Goal: Task Accomplishment & Management: Manage account settings

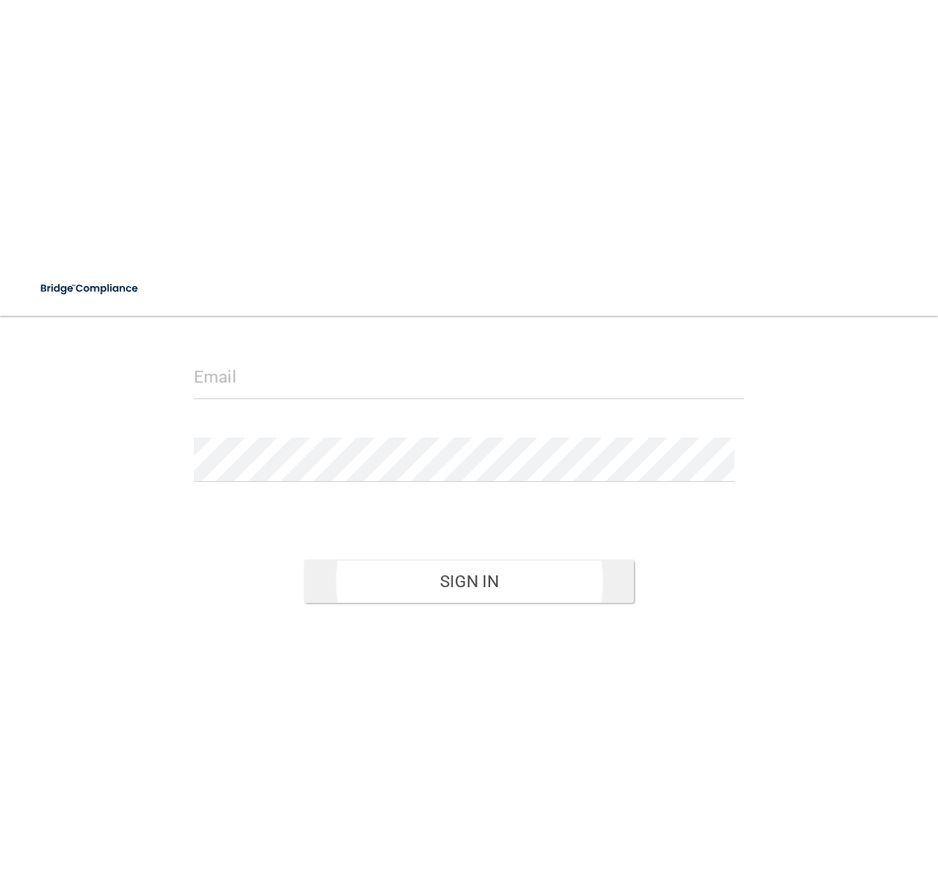
scroll to position [197, 0]
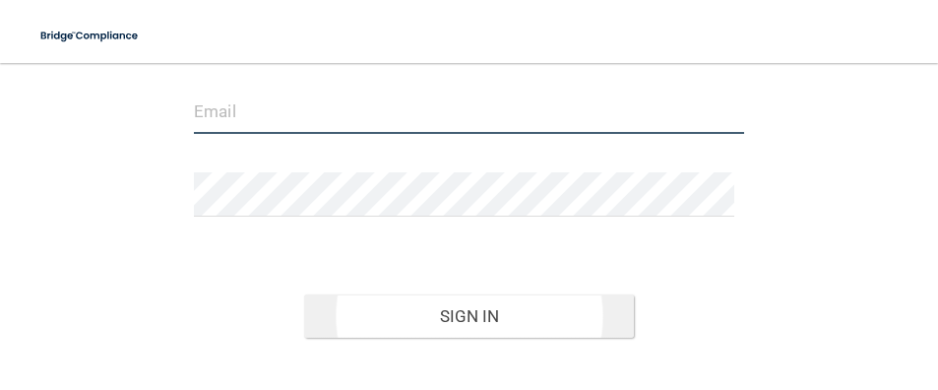
type input "[EMAIL_ADDRESS][DOMAIN_NAME]"
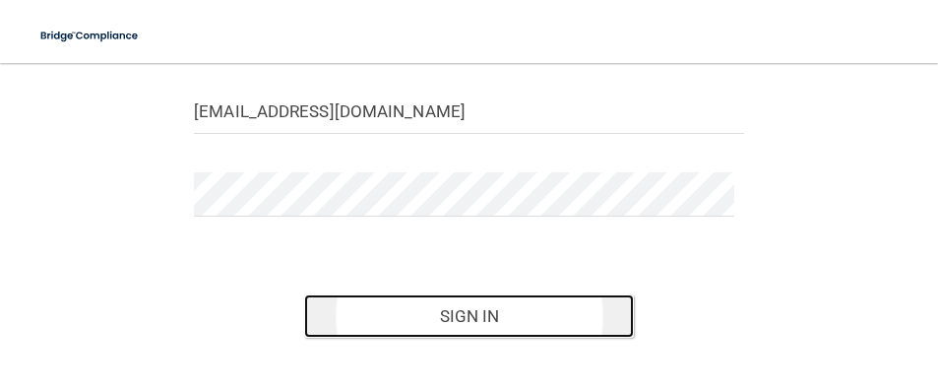
click at [449, 307] on button "Sign In" at bounding box center [469, 315] width 330 height 43
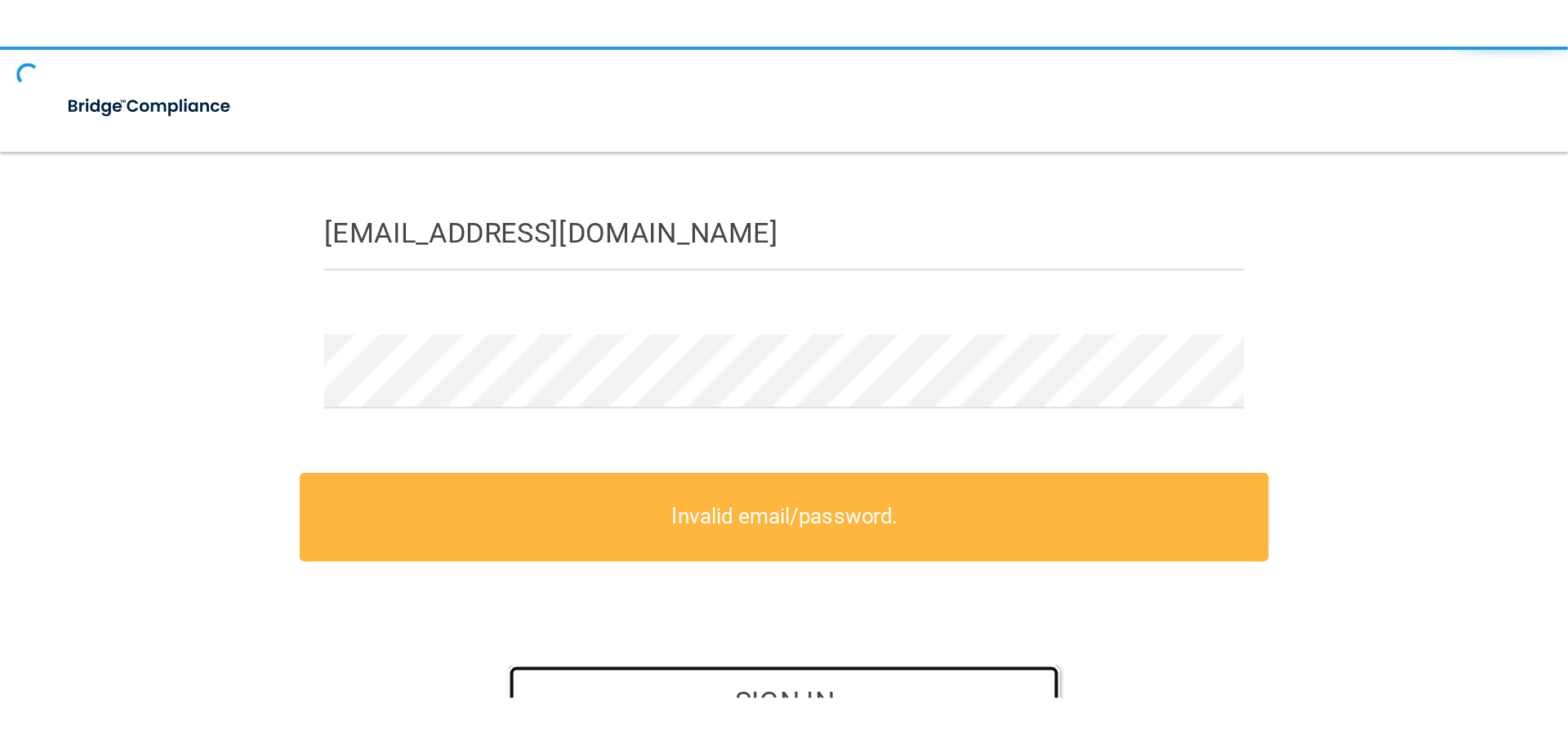
scroll to position [0, 0]
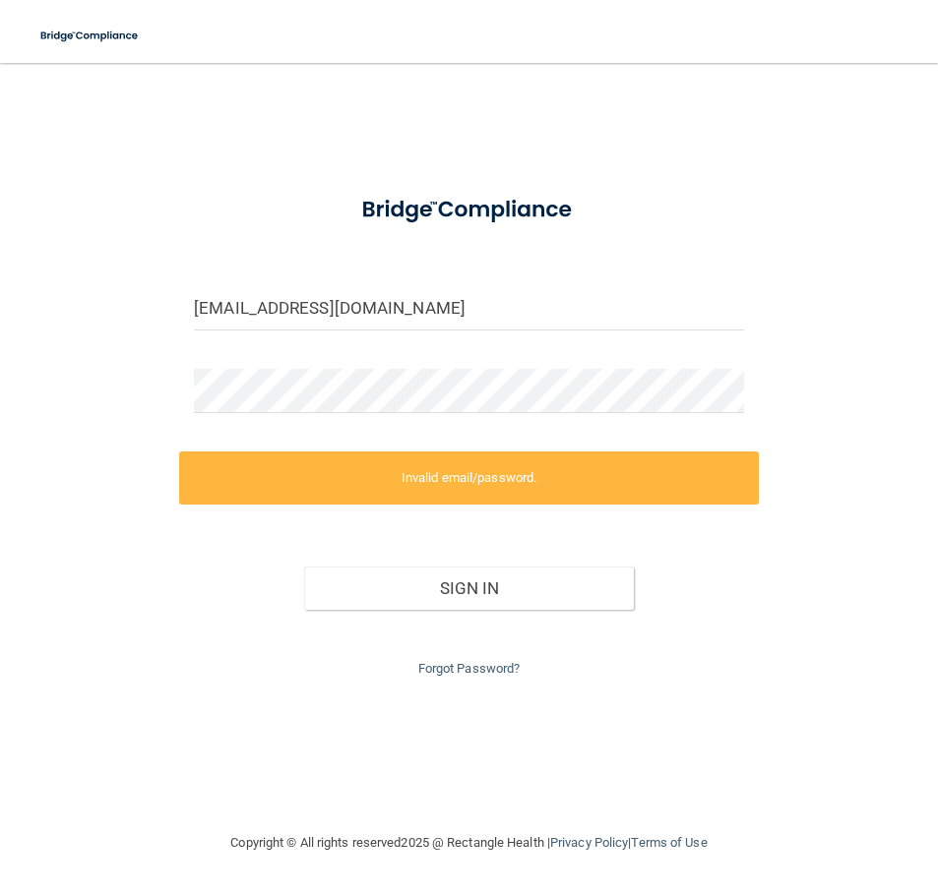
click at [251, 389] on label "Invalid email/password." at bounding box center [469, 478] width 580 height 53
drag, startPoint x: 168, startPoint y: 523, endPoint x: 307, endPoint y: 476, distance: 146.3
click at [172, 389] on div "[EMAIL_ADDRESS][DOMAIN_NAME] Invalid email/password. You don't have permission …" at bounding box center [468, 447] width 859 height 729
click at [353, 389] on label "Invalid email/password." at bounding box center [469, 478] width 580 height 53
click at [385, 389] on label "Invalid email/password." at bounding box center [469, 478] width 580 height 53
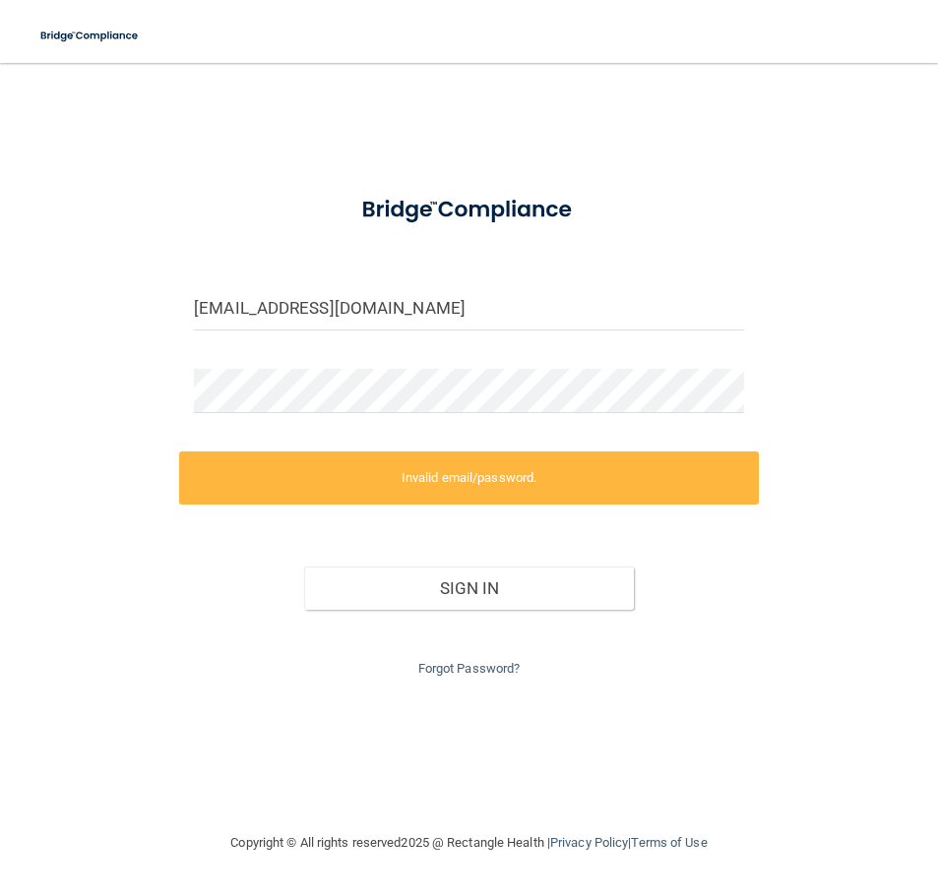
click at [364, 389] on label "Invalid email/password." at bounding box center [469, 478] width 580 height 53
click at [418, 389] on button "Sign In" at bounding box center [469, 588] width 330 height 43
click at [421, 389] on button "Sign In" at bounding box center [469, 588] width 330 height 43
click at [402, 389] on div "Sign In" at bounding box center [469, 568] width 580 height 83
click at [423, 389] on button "Sign In" at bounding box center [469, 588] width 330 height 43
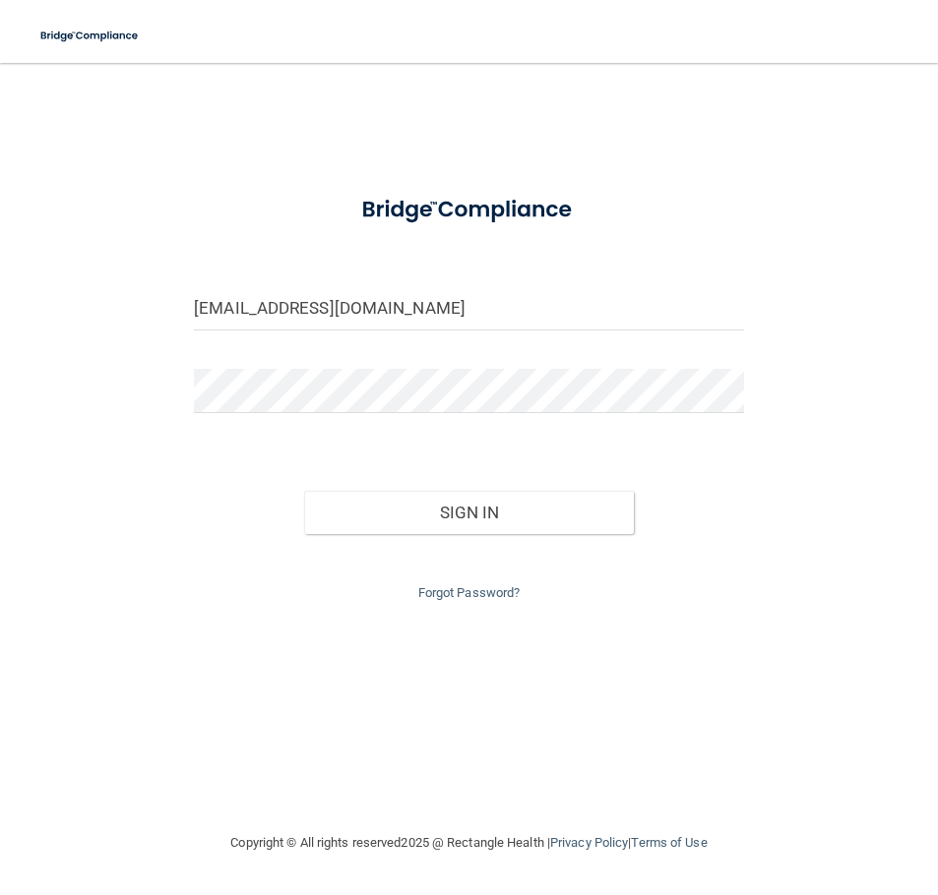
drag, startPoint x: 472, startPoint y: 470, endPoint x: 474, endPoint y: 554, distance: 83.7
click at [472, 389] on form "ahorvath@rectanglehealth.com Invalid email/password. You don't have permission …" at bounding box center [469, 393] width 550 height 424
click at [475, 389] on div "Forgot Password?" at bounding box center [469, 569] width 580 height 71
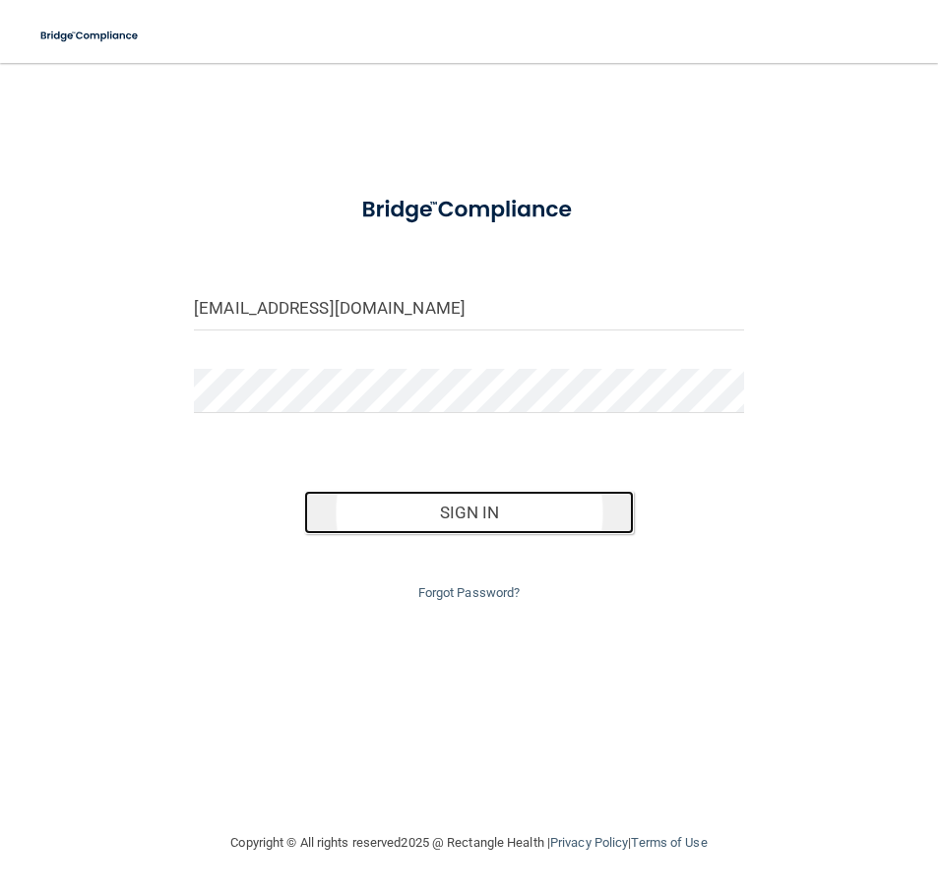
click at [468, 389] on button "Sign In" at bounding box center [469, 512] width 330 height 43
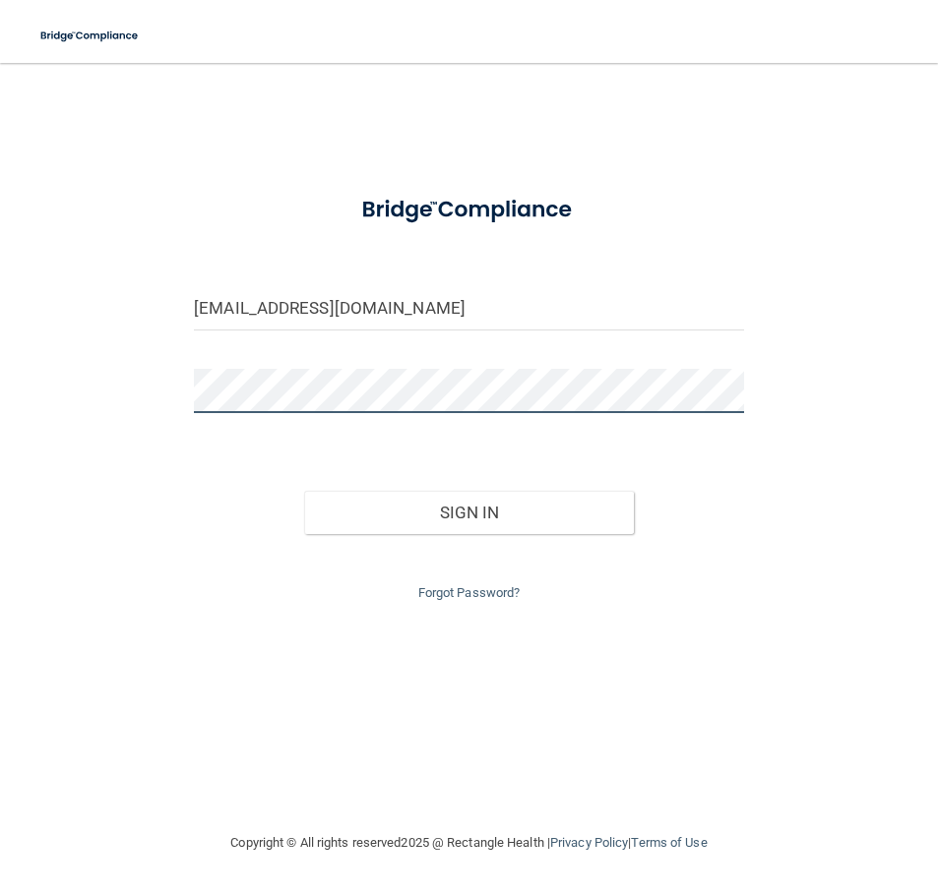
click at [304, 389] on button "Sign In" at bounding box center [469, 512] width 330 height 43
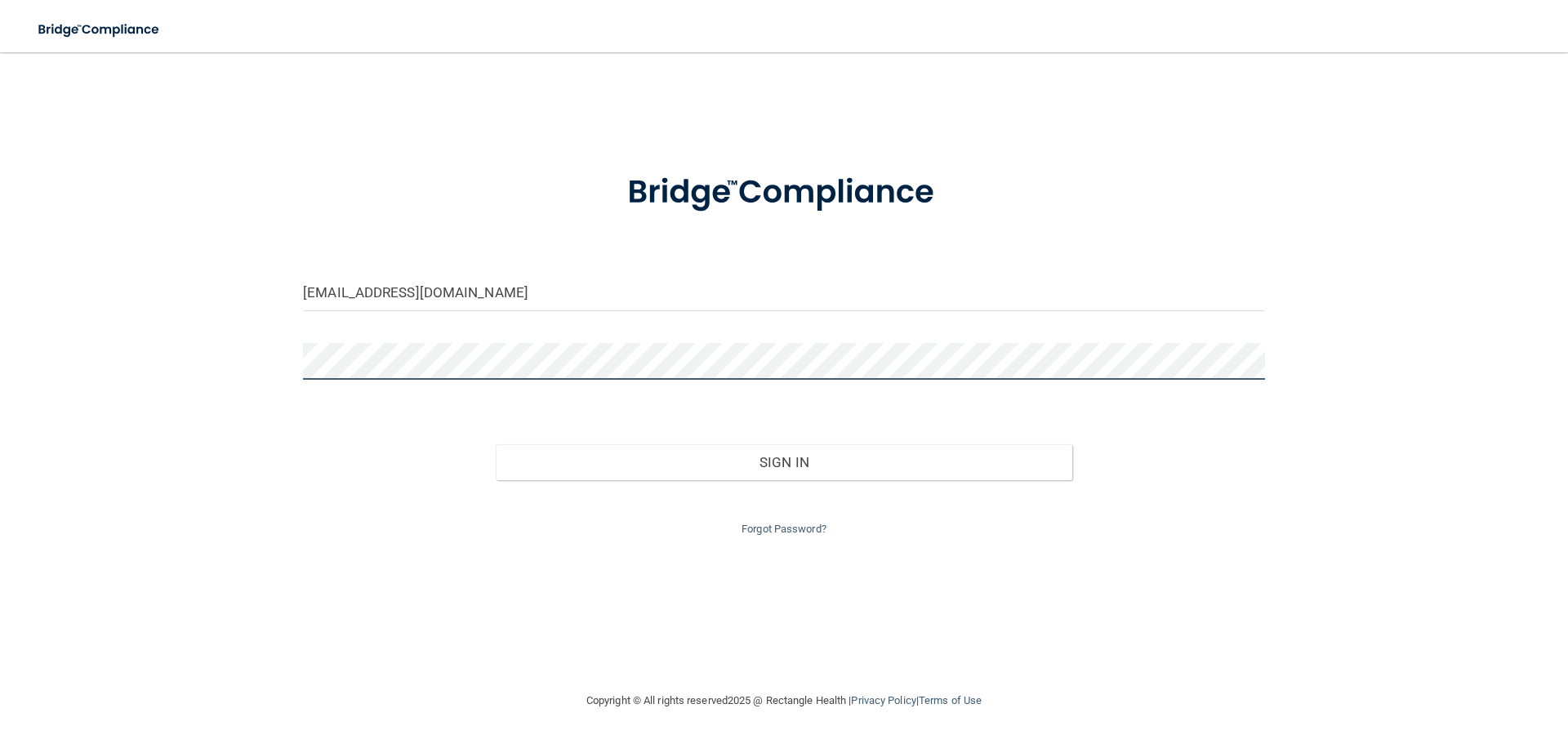
click at [496, 323] on button "Sign In" at bounding box center [784, 462] width 578 height 36
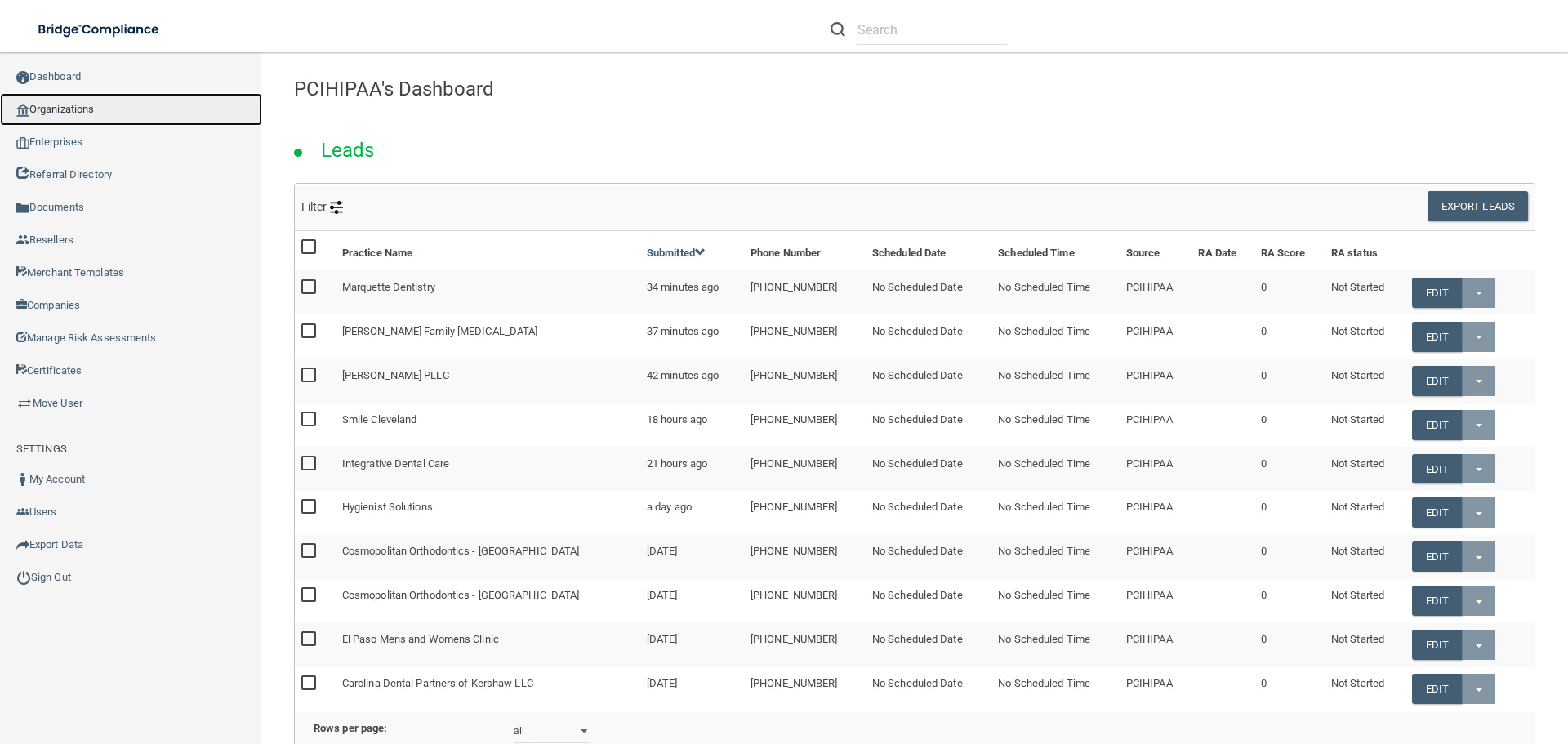
click at [103, 109] on link "Organizations" at bounding box center [131, 109] width 262 height 32
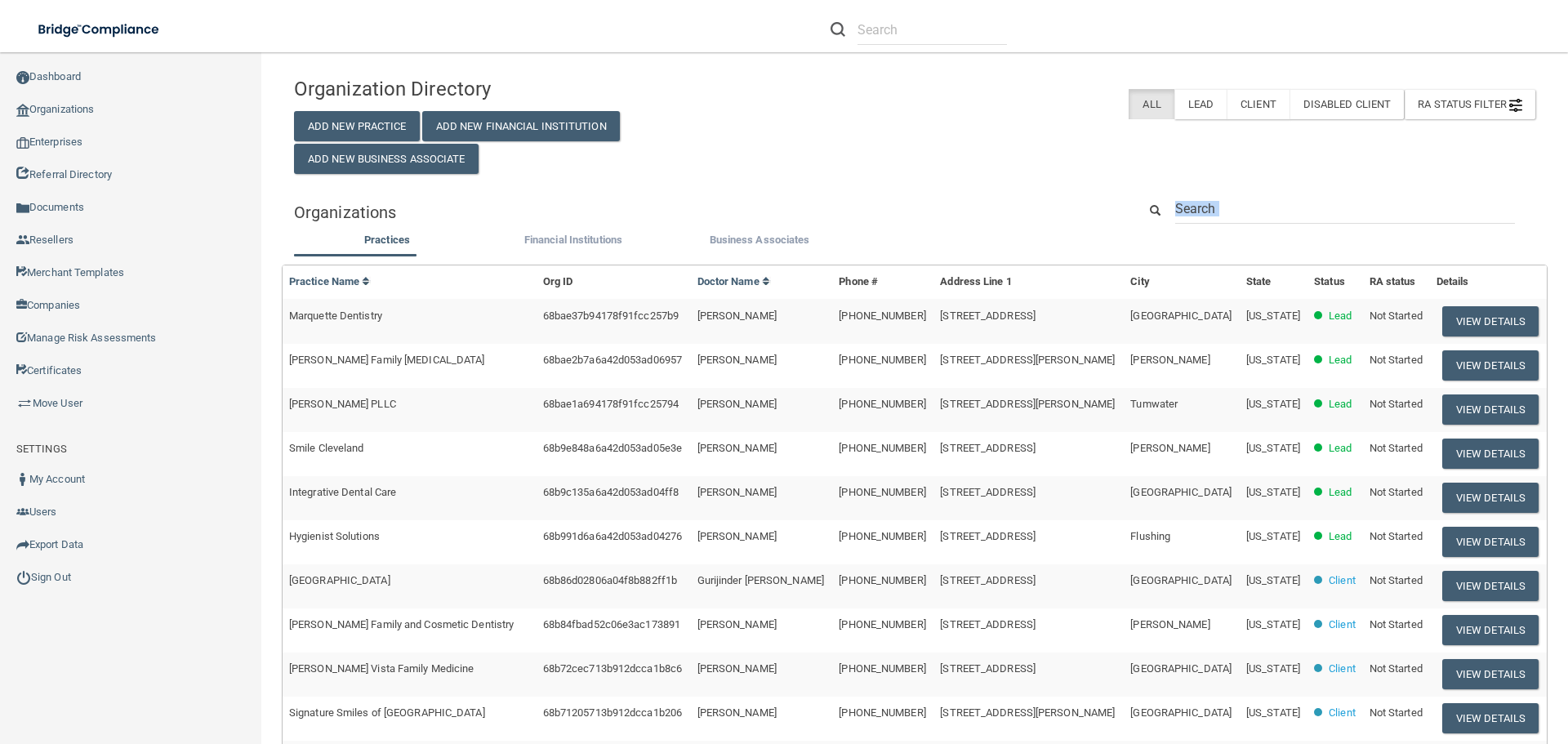
drag, startPoint x: 1178, startPoint y: 242, endPoint x: 1186, endPoint y: 223, distance: 20.6
click at [778, 223] on div "Organization Directory Add New Practice Add New Financial Institution Add New B…" at bounding box center [915, 541] width 1242 height 943
click at [778, 223] on input "text" at bounding box center [1345, 208] width 339 height 30
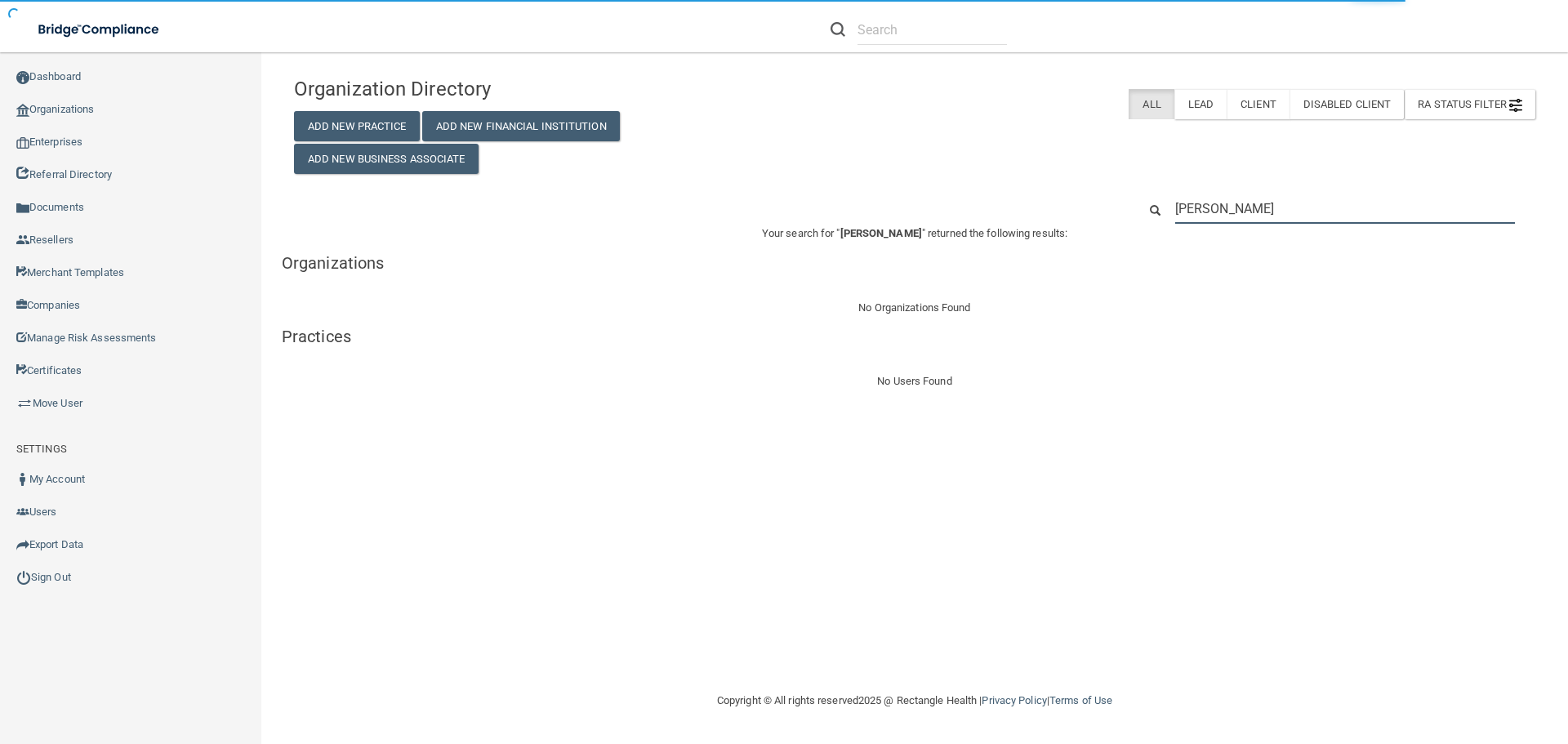
type input "cary plast"
click at [778, 299] on div "No Organizations Found" at bounding box center [914, 308] width 1266 height 20
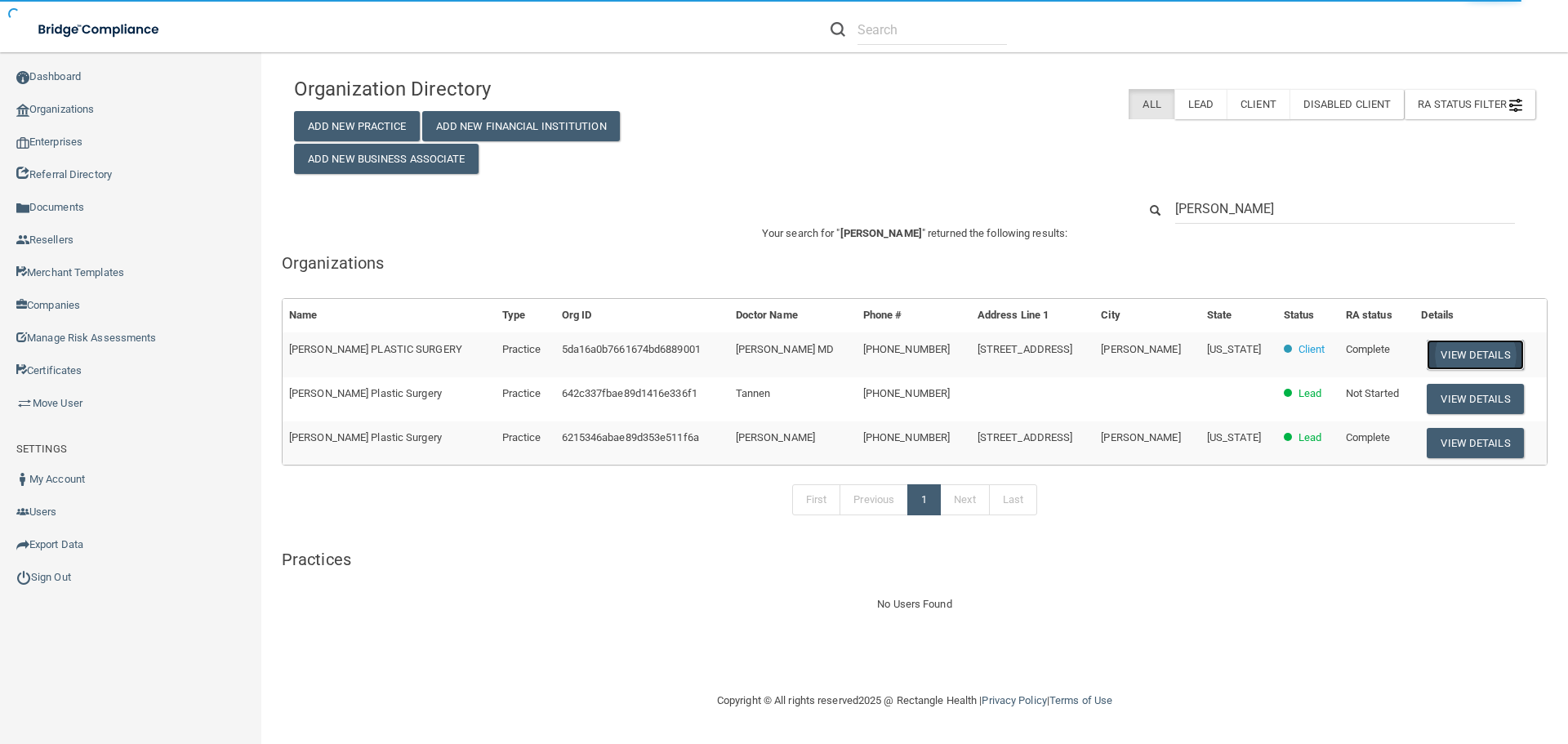
click at [778, 323] on button "View Details" at bounding box center [1475, 355] width 96 height 30
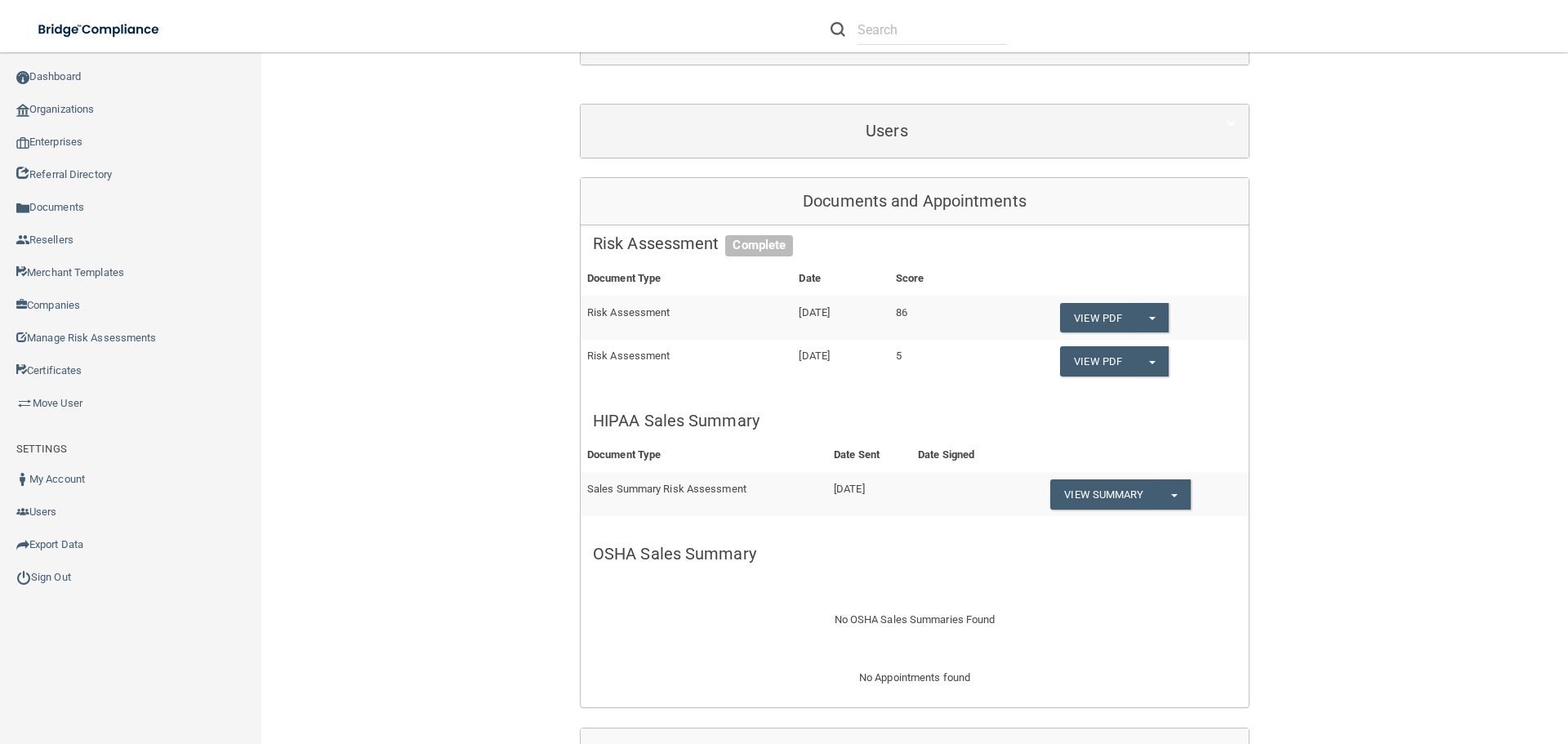
scroll to position [145, 0]
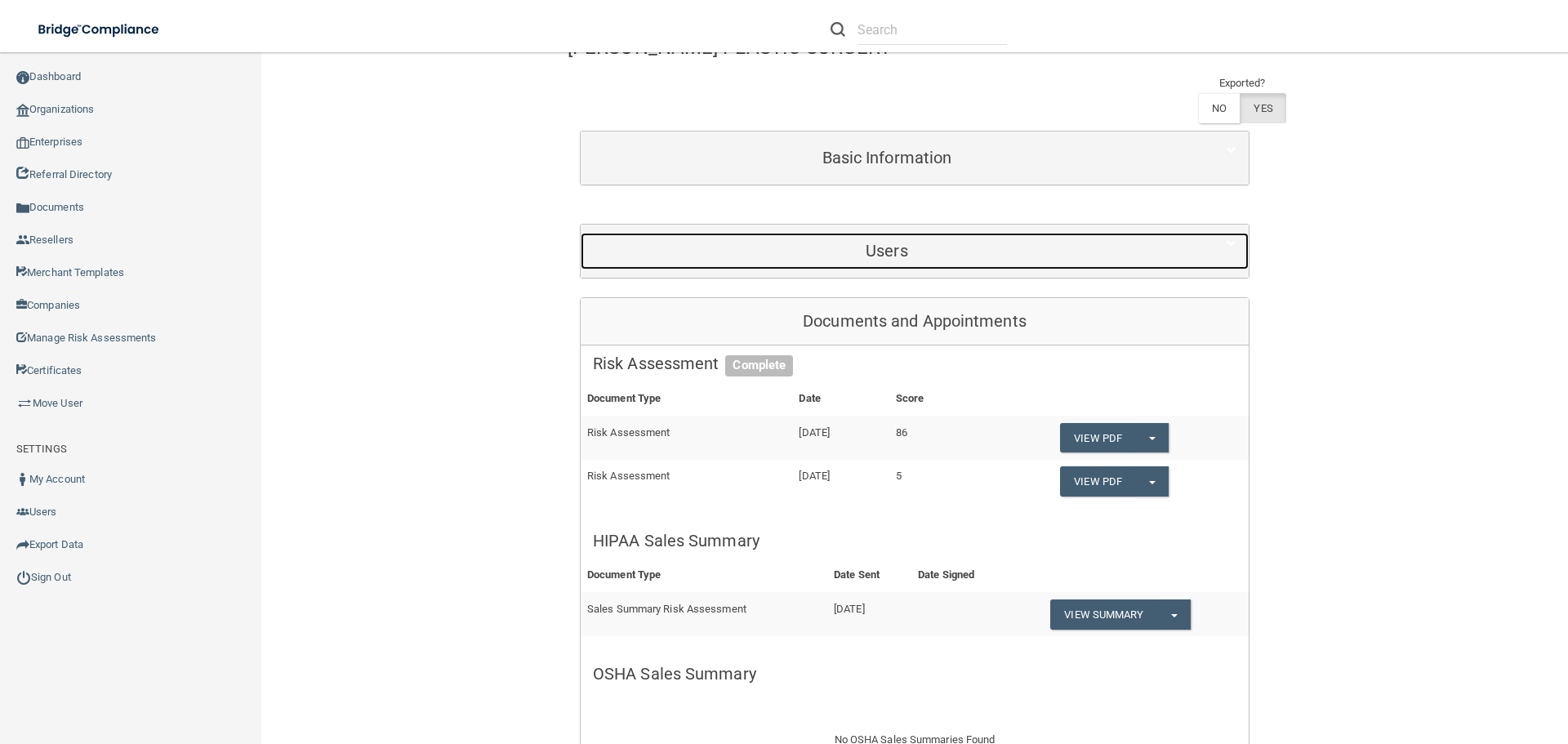
click at [778, 242] on h5 "Users" at bounding box center [887, 251] width 589 height 18
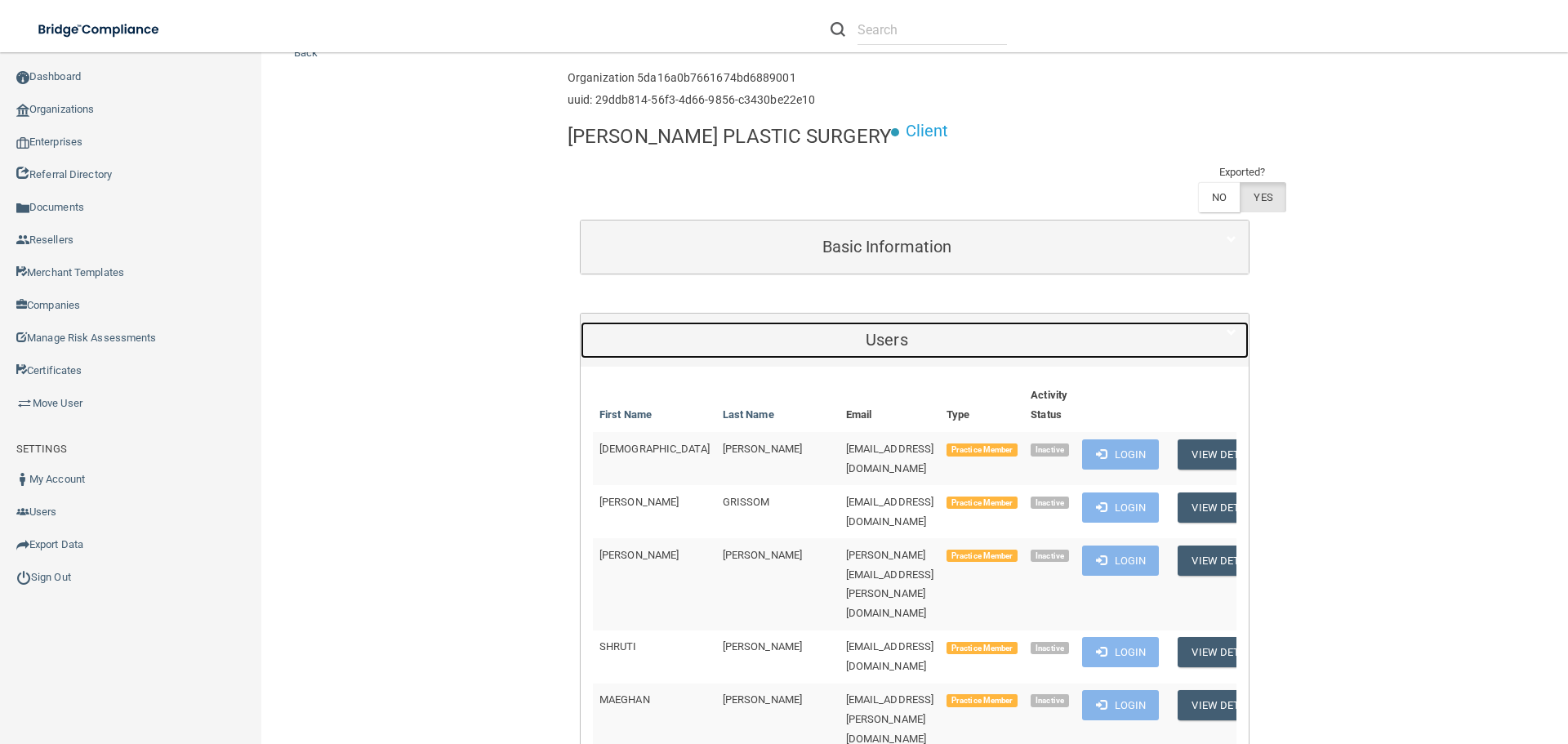
scroll to position [164, 0]
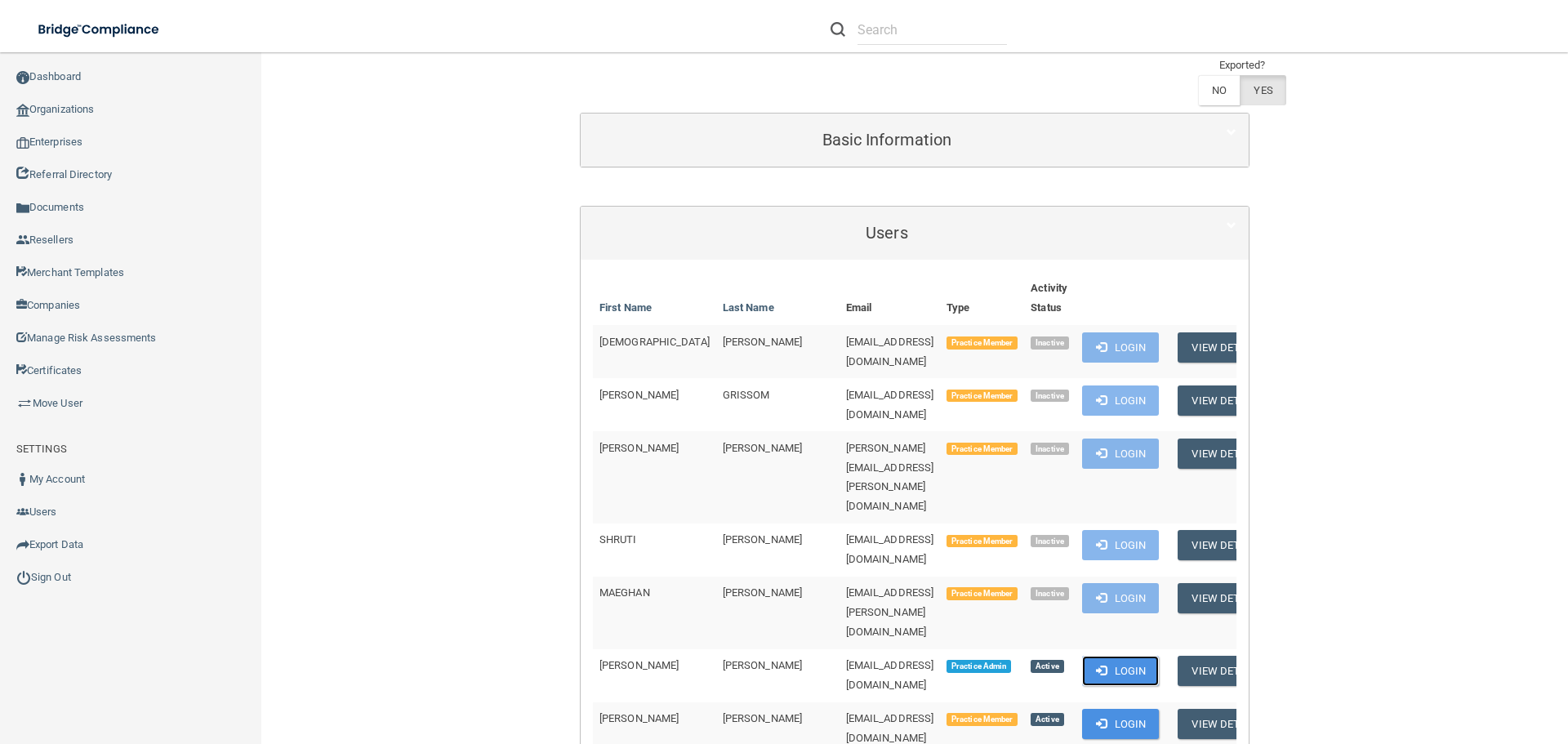
click at [778, 323] on button "Login" at bounding box center [1121, 671] width 77 height 30
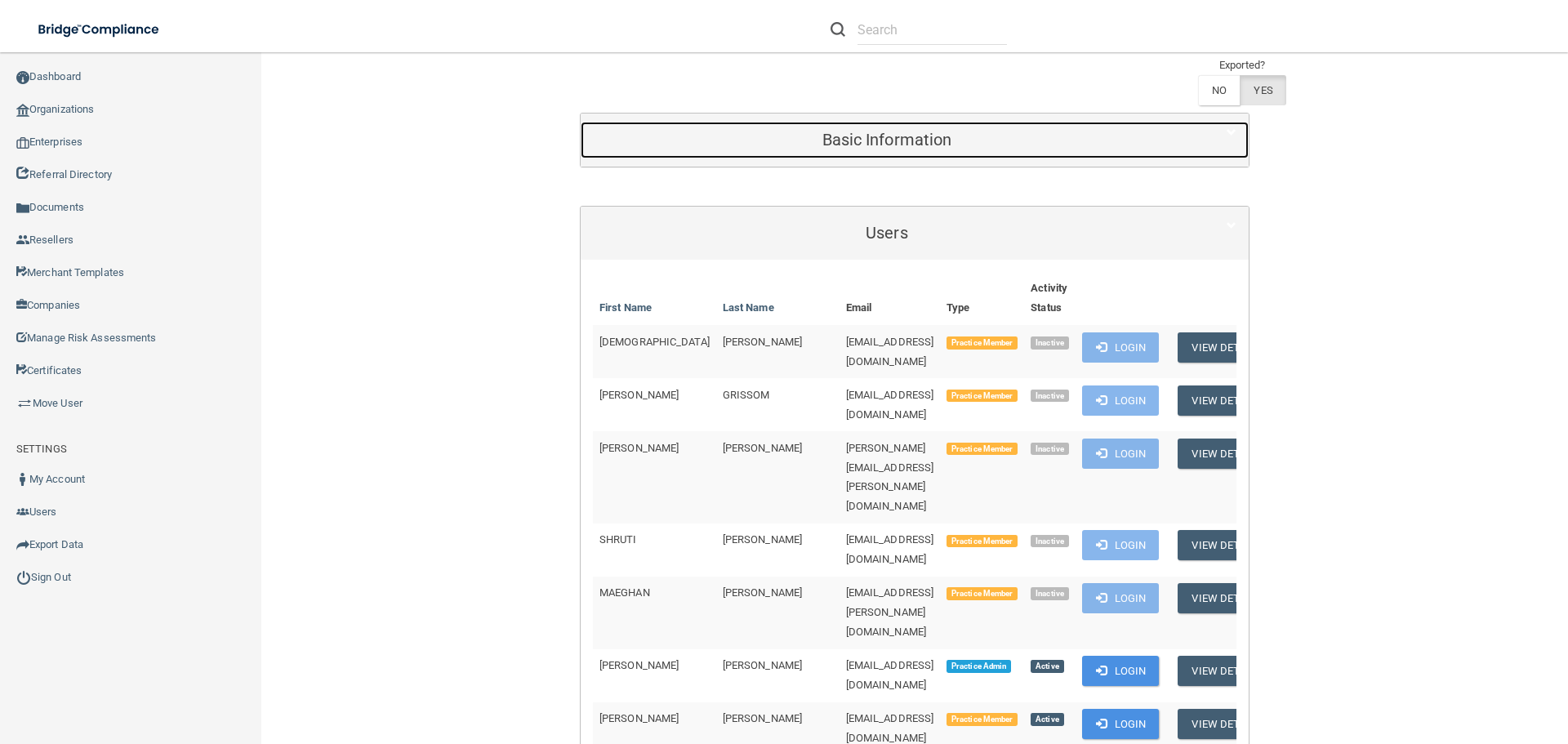
click at [745, 130] on h5 "Basic Information" at bounding box center [887, 140] width 589 height 18
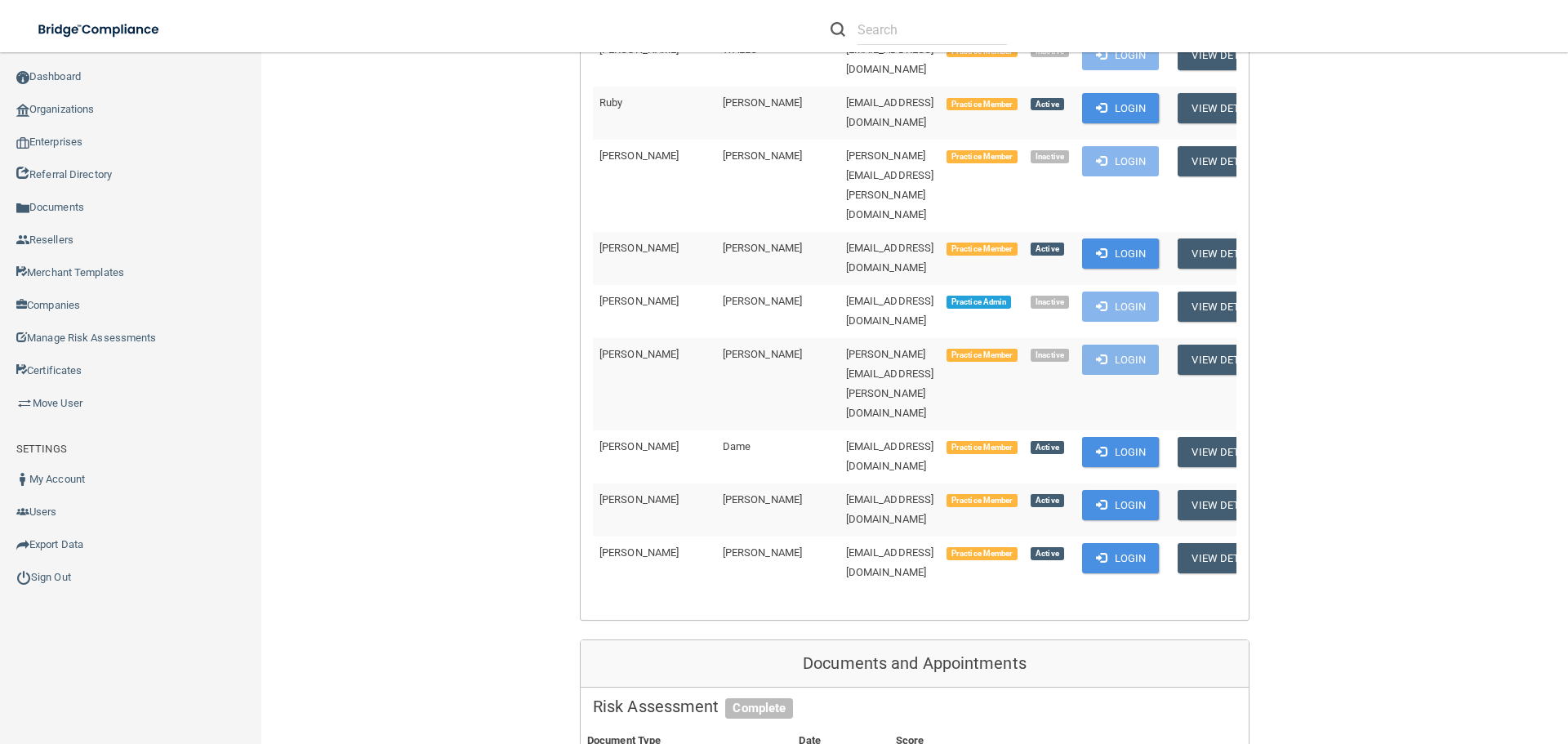
scroll to position [2451, 0]
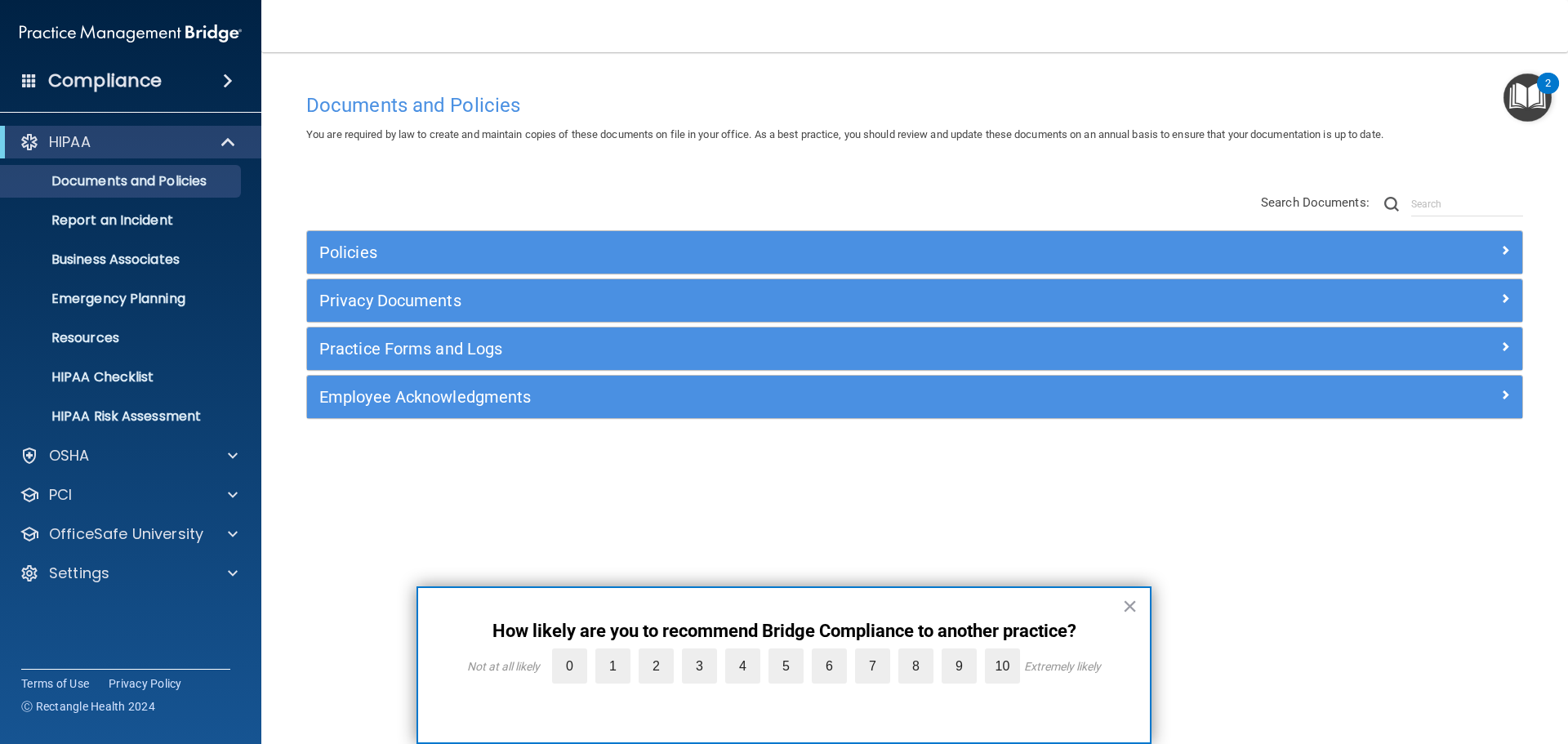
click at [1133, 604] on button "×" at bounding box center [1130, 605] width 16 height 26
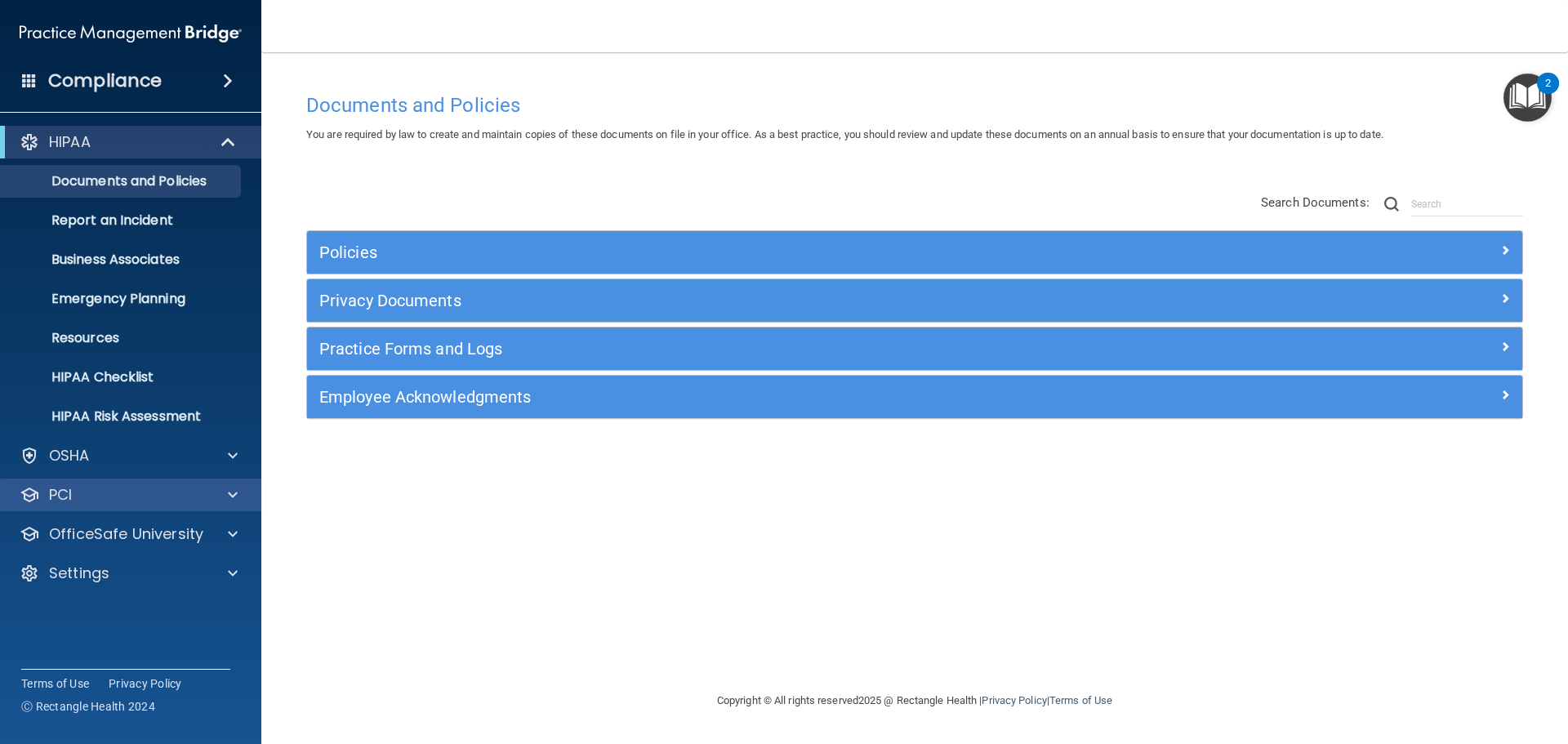
click at [134, 505] on div "PCI" at bounding box center [131, 495] width 262 height 32
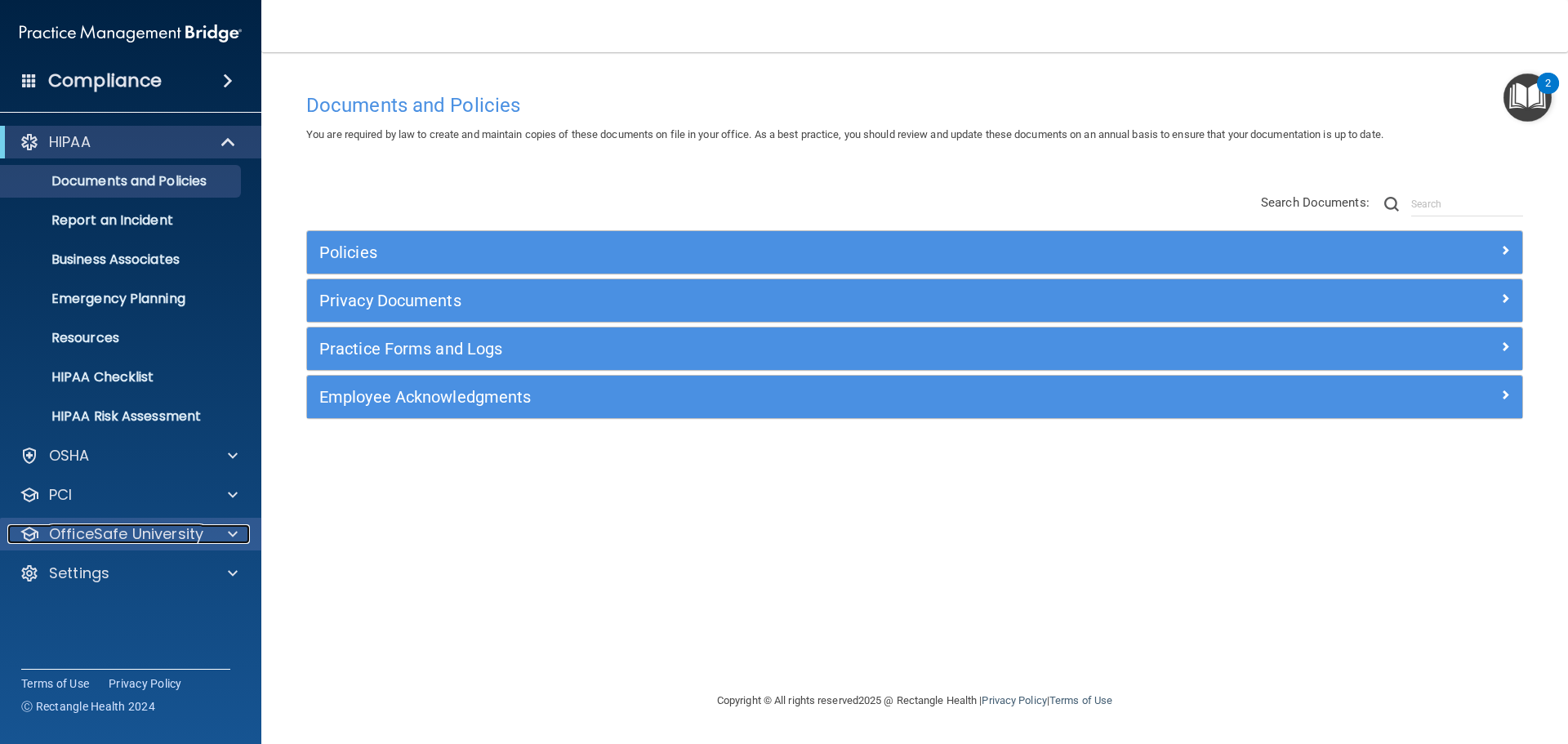
click at [158, 542] on p "OfficeSafe University" at bounding box center [126, 535] width 154 height 20
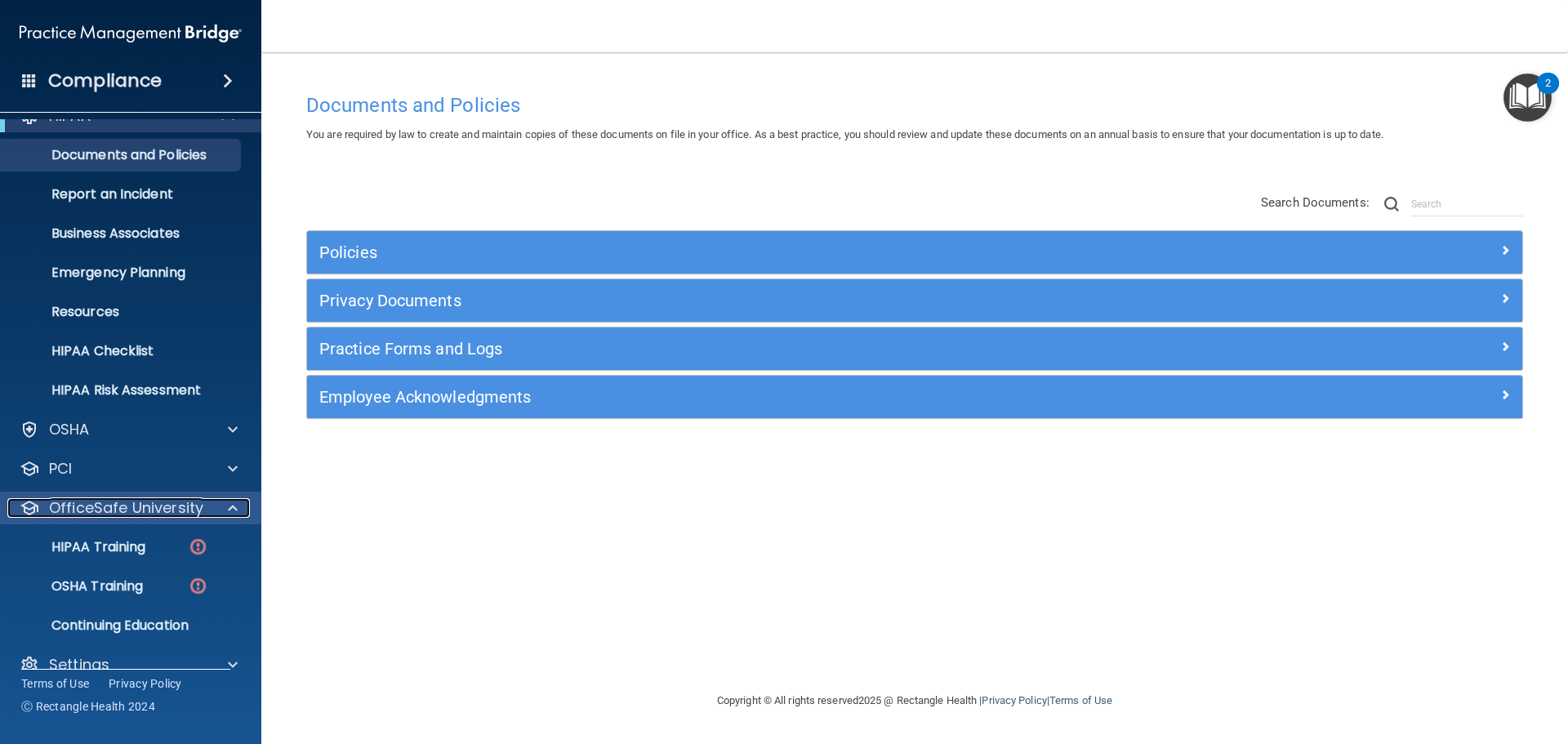
scroll to position [51, 0]
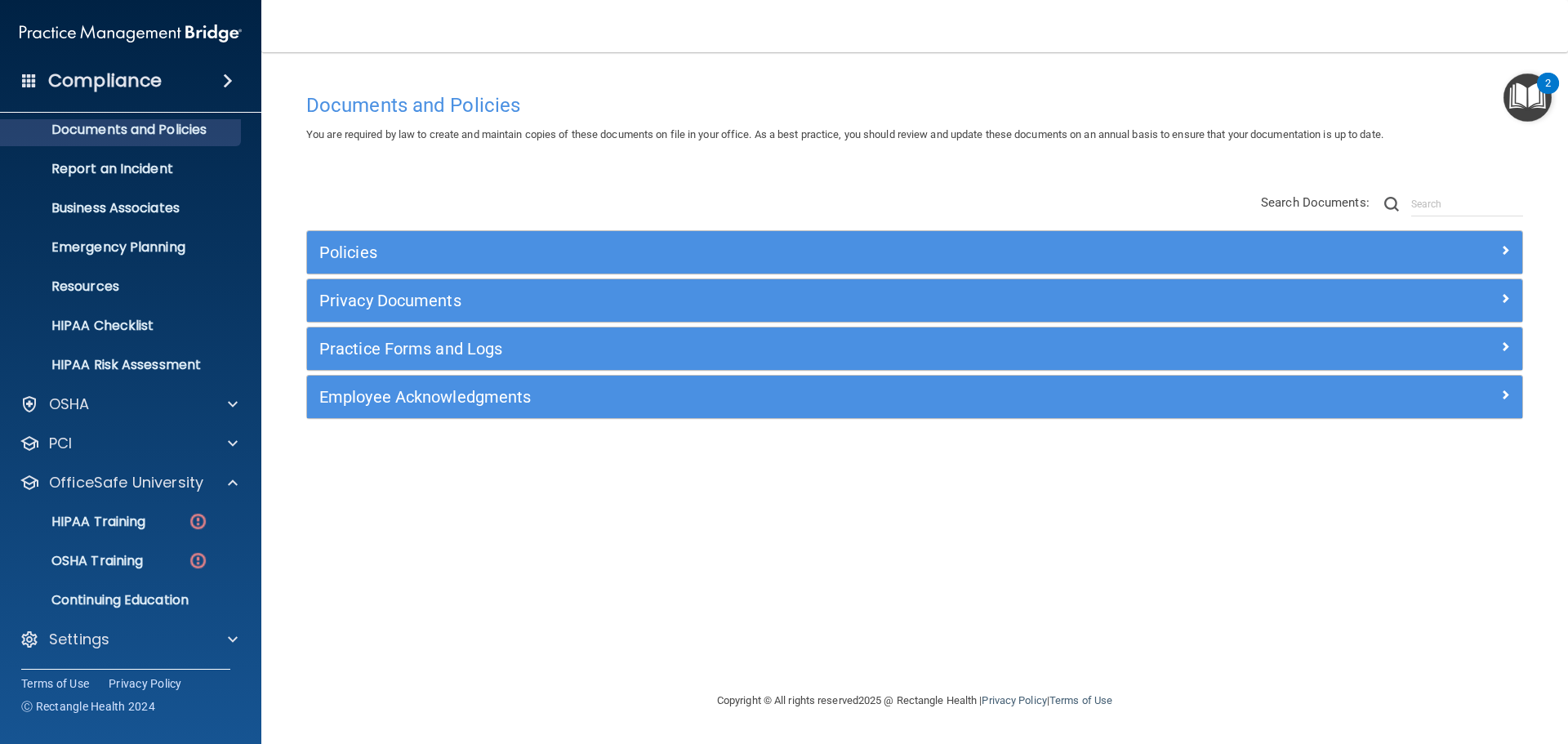
click at [151, 620] on div "HIPAA Documents and Policies Report an Incident Business Associates Emergency P…" at bounding box center [131, 369] width 262 height 601
click at [149, 630] on div "Settings" at bounding box center [109, 640] width 203 height 20
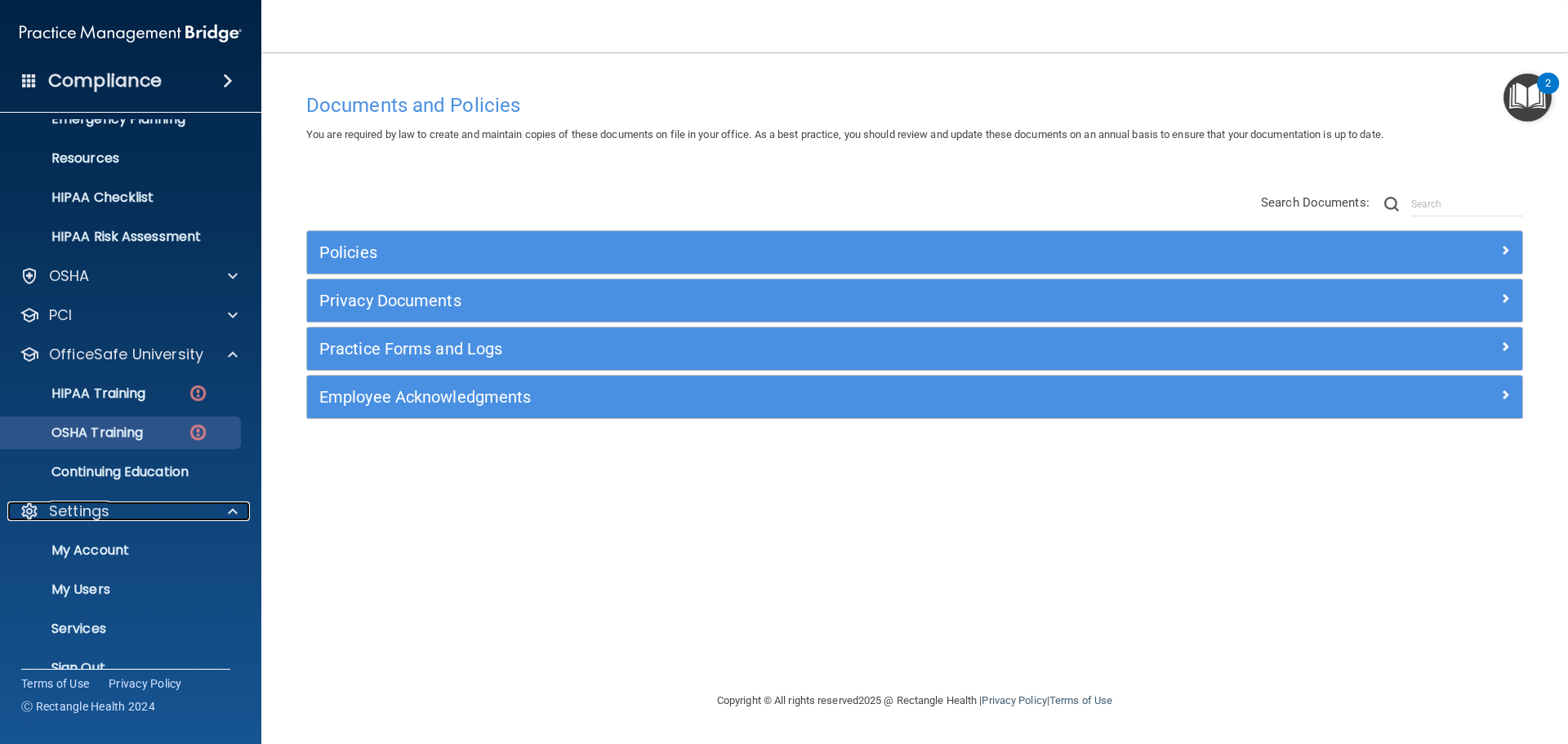
scroll to position [192, 0]
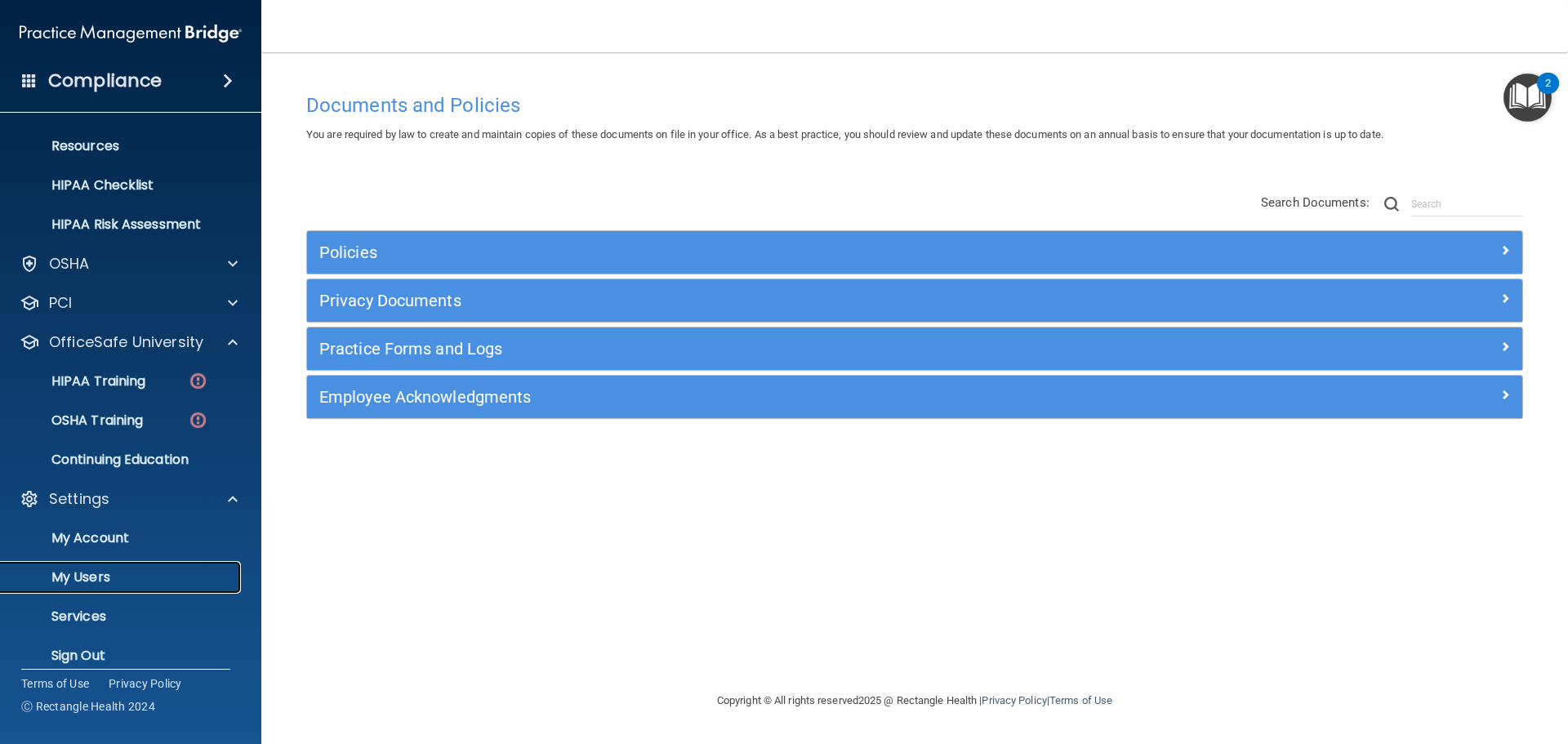
click at [97, 570] on p "My Users" at bounding box center [122, 578] width 223 height 17
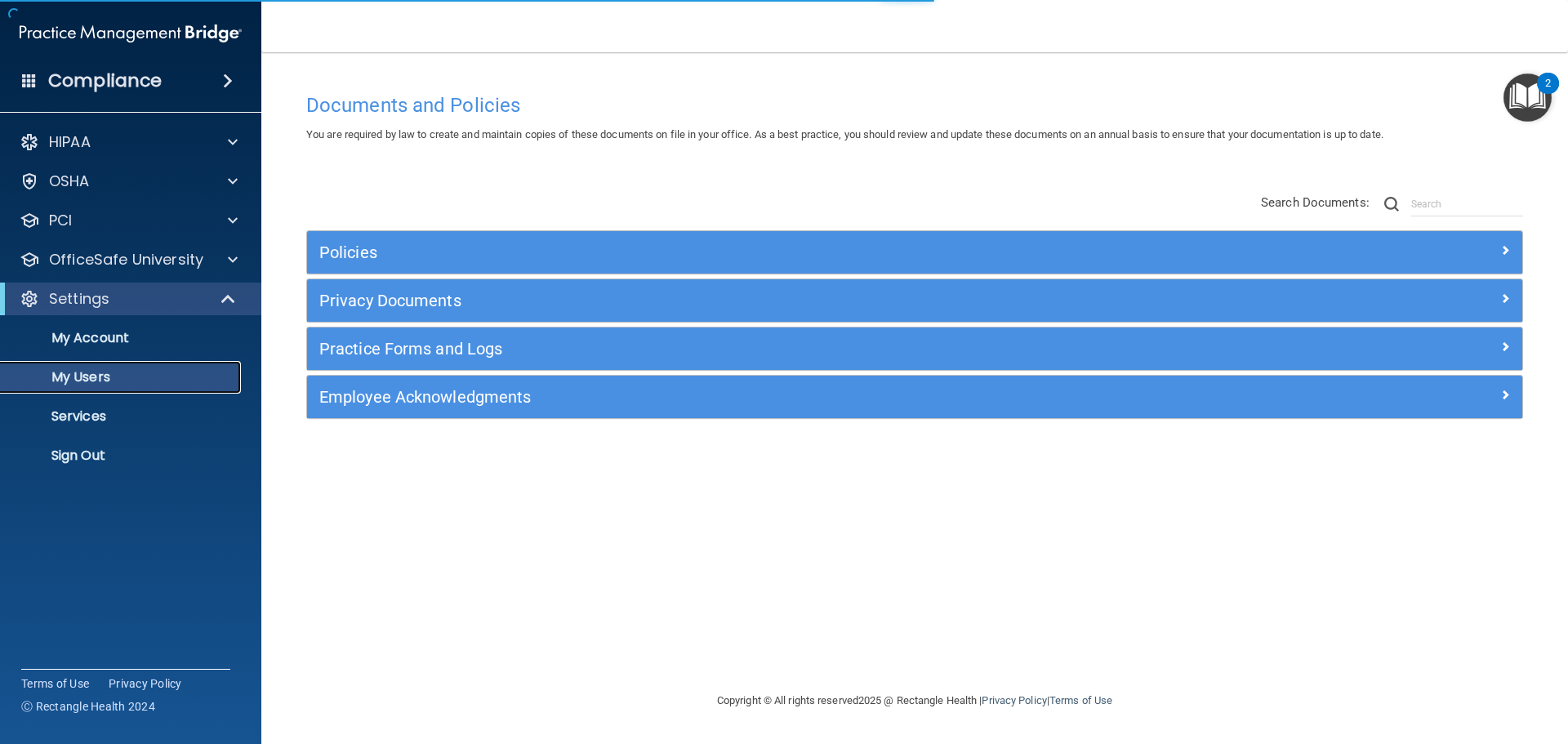
select select "20"
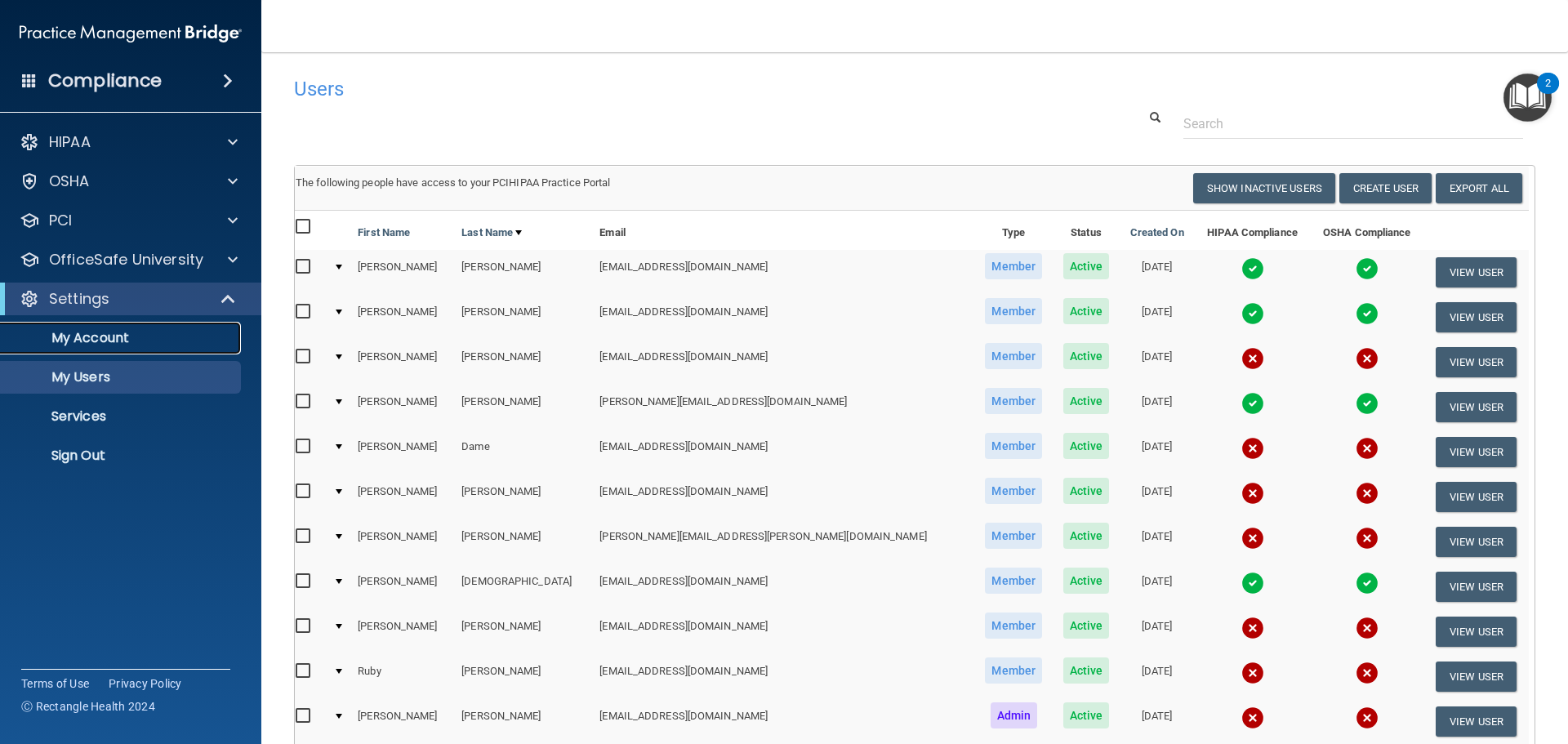
click at [149, 351] on link "My Account" at bounding box center [112, 338] width 257 height 32
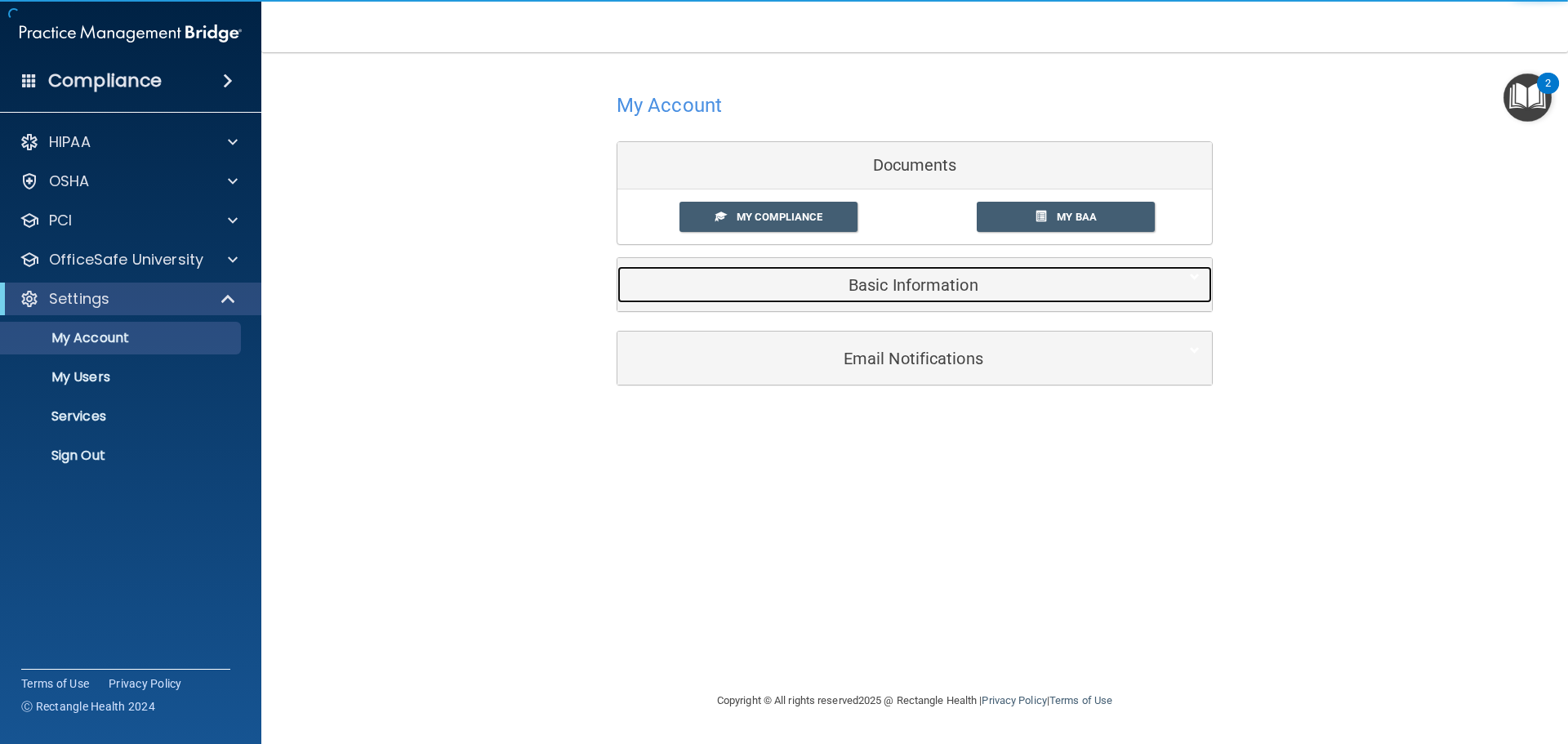
click at [807, 297] on div "Basic Information" at bounding box center [890, 285] width 545 height 37
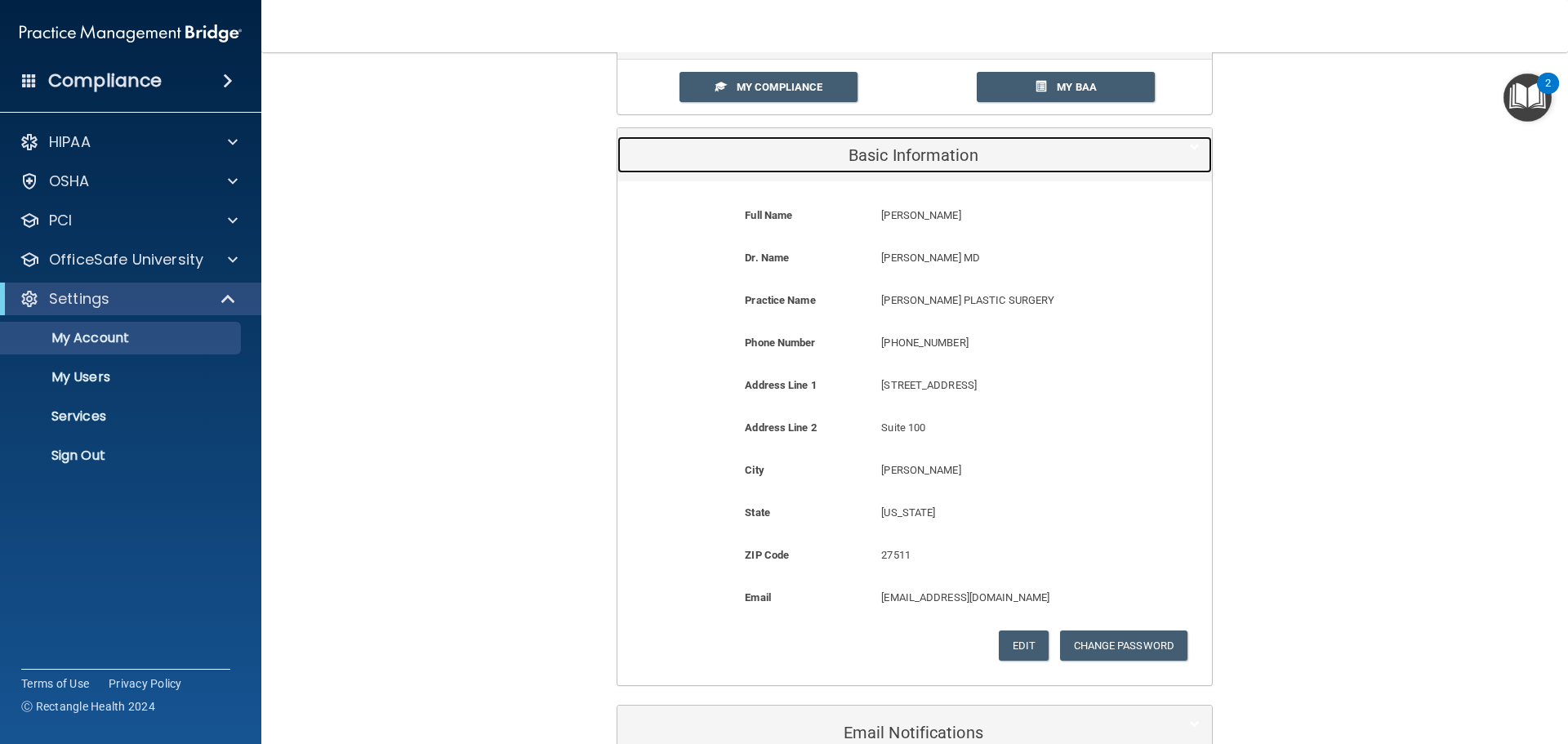
scroll to position [230, 0]
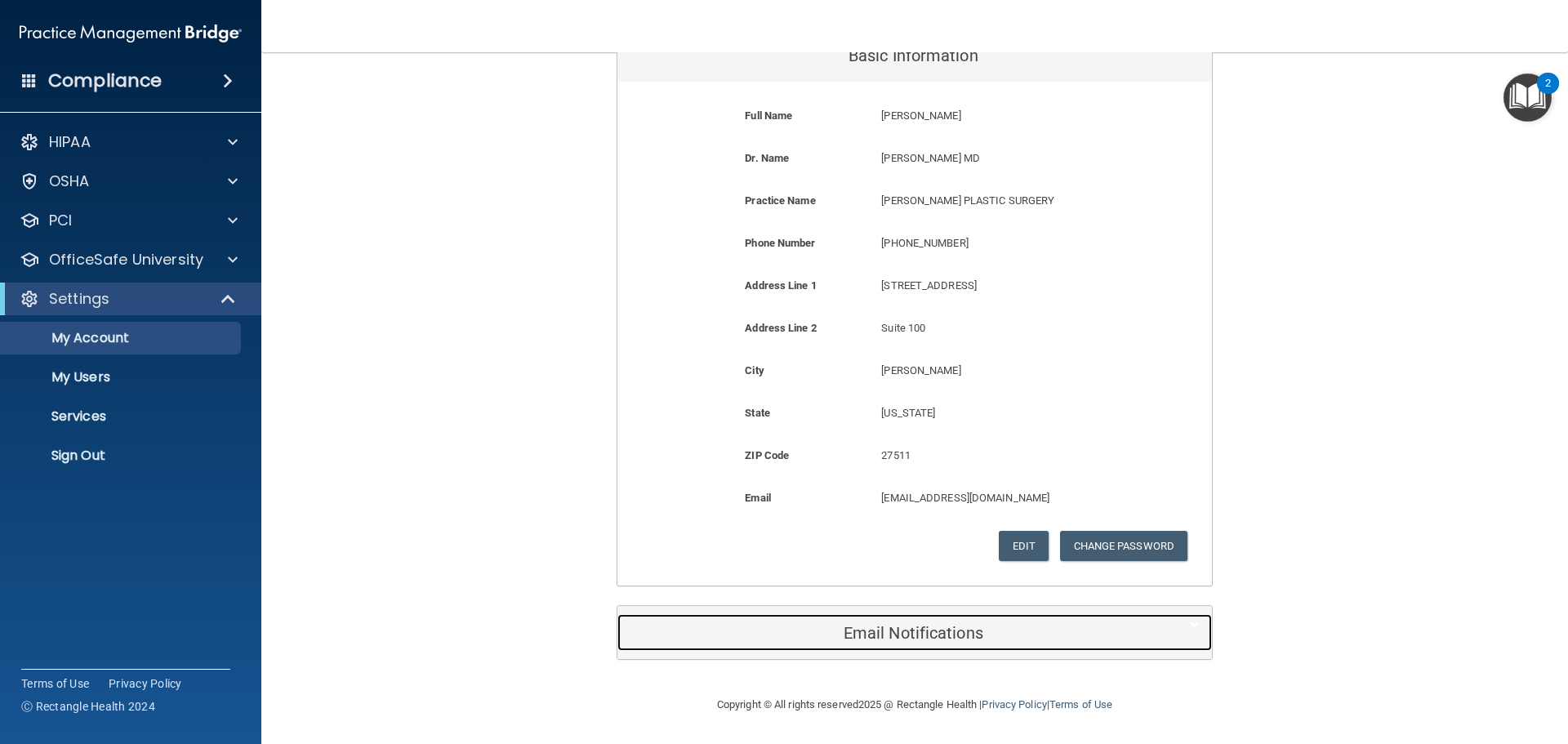
click at [899, 623] on div "Email Notifications" at bounding box center [890, 633] width 545 height 37
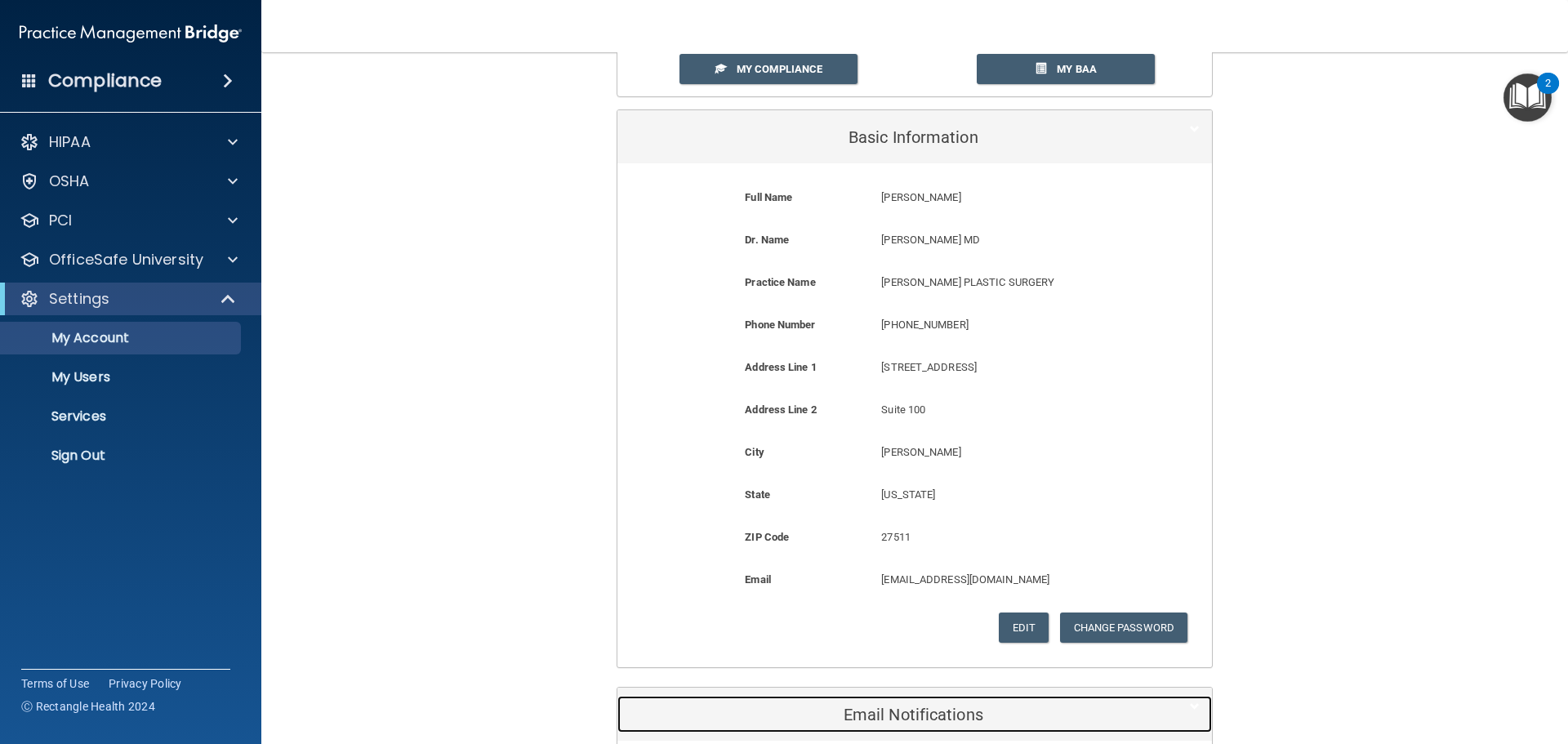
scroll to position [0, 0]
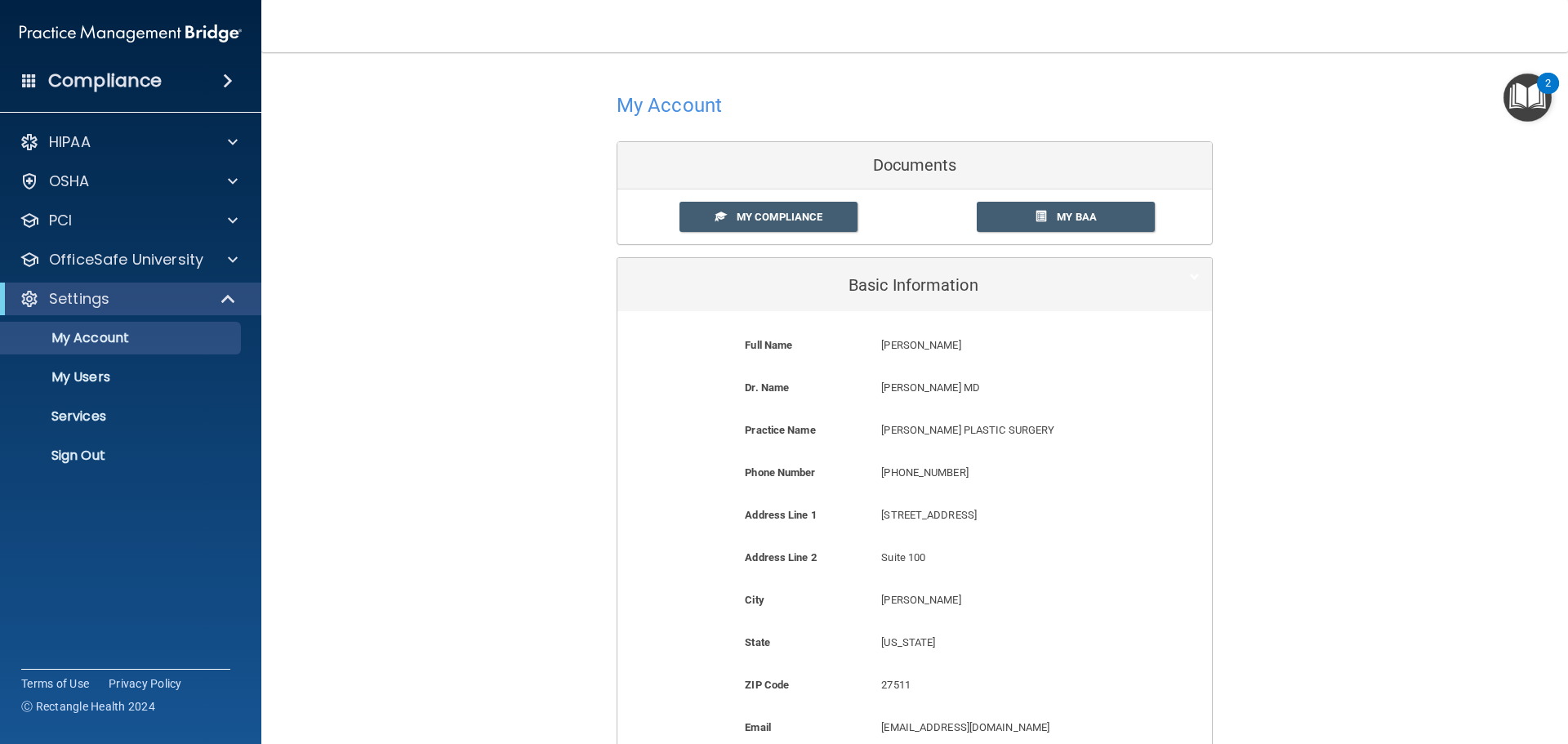
click at [836, 197] on div "My Compliance My Compliance My BAA" at bounding box center [915, 217] width 594 height 55
click at [832, 206] on link "My Compliance" at bounding box center [769, 217] width 179 height 30
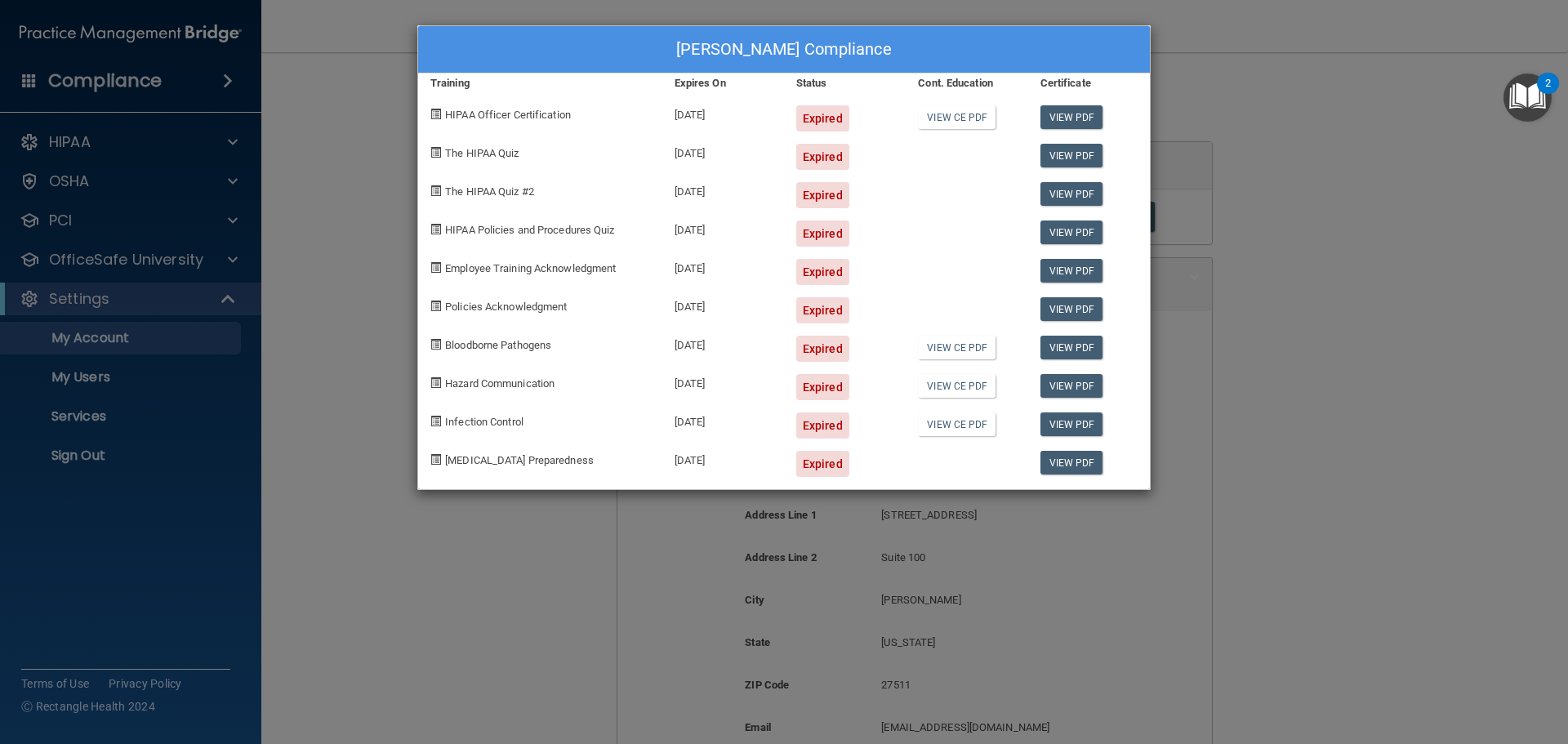
click at [349, 336] on div "[PERSON_NAME] Compliance Training Expires On Status Cont. Education Certificate…" at bounding box center [784, 372] width 1568 height 744
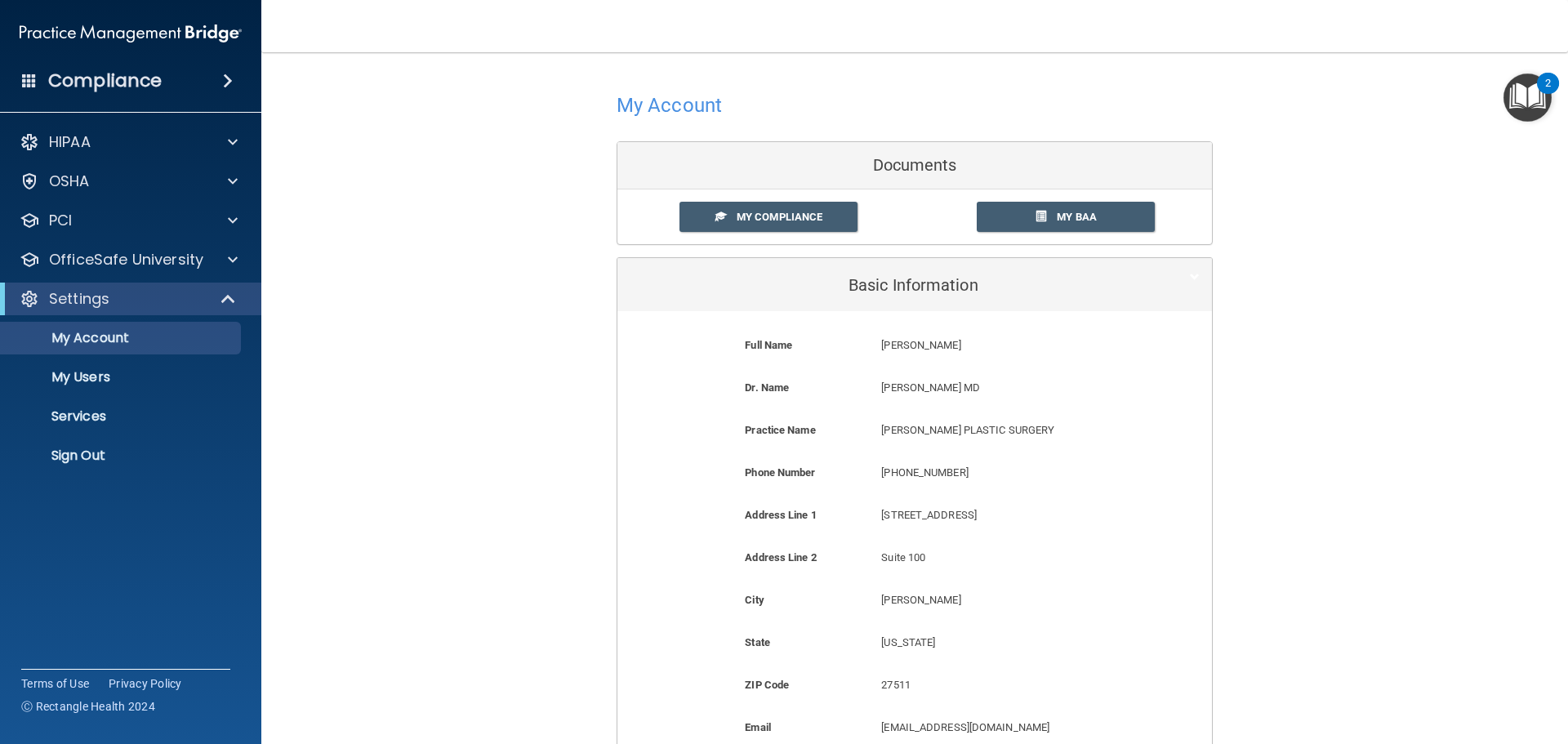
click at [173, 287] on div "Settings" at bounding box center [130, 298] width 261 height 32
click at [179, 272] on div "OfficeSafe University" at bounding box center [131, 259] width 262 height 32
click at [208, 213] on div "PCI" at bounding box center [109, 221] width 203 height 20
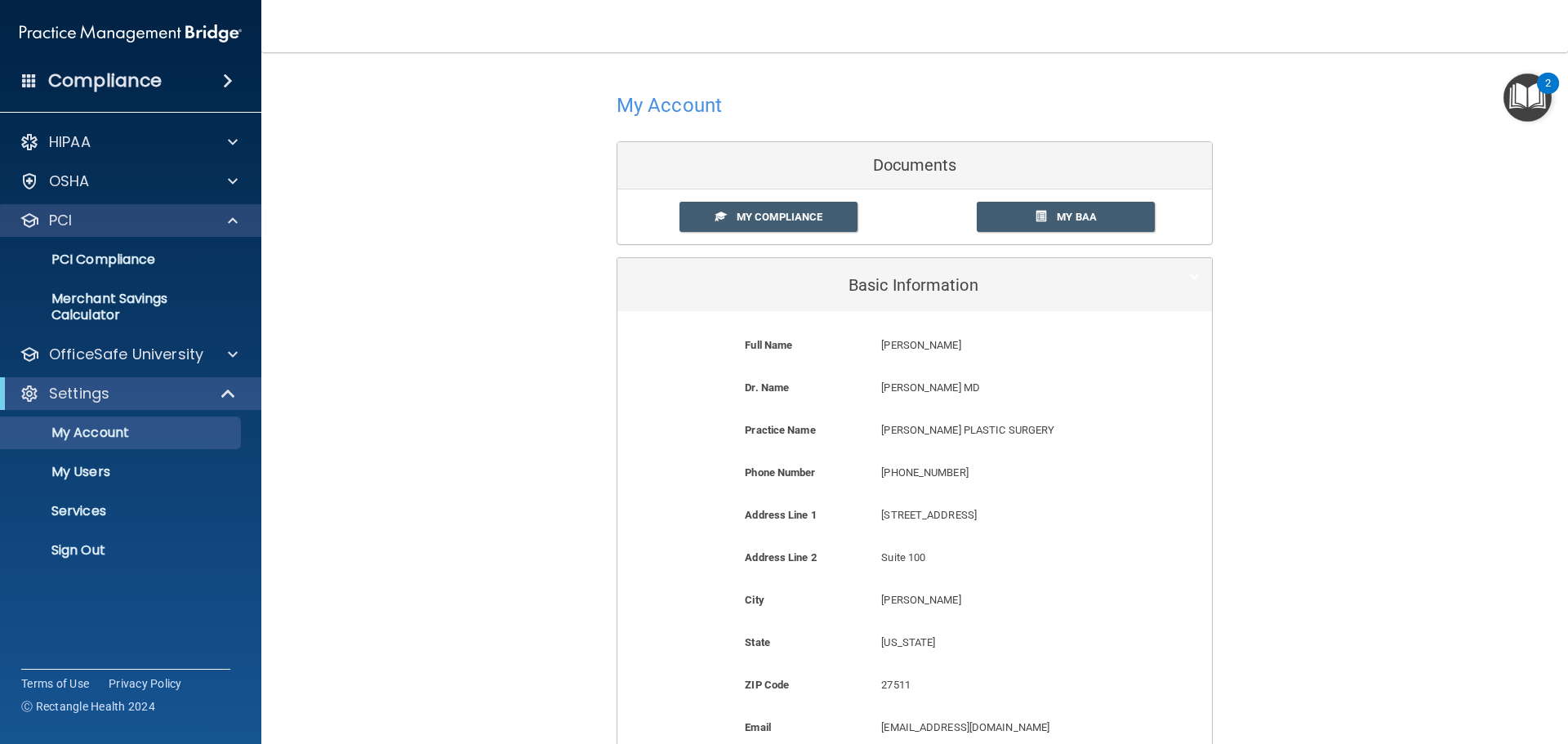
click at [174, 208] on div "PCI" at bounding box center [131, 220] width 262 height 32
click at [193, 196] on div "OSHA" at bounding box center [131, 181] width 262 height 32
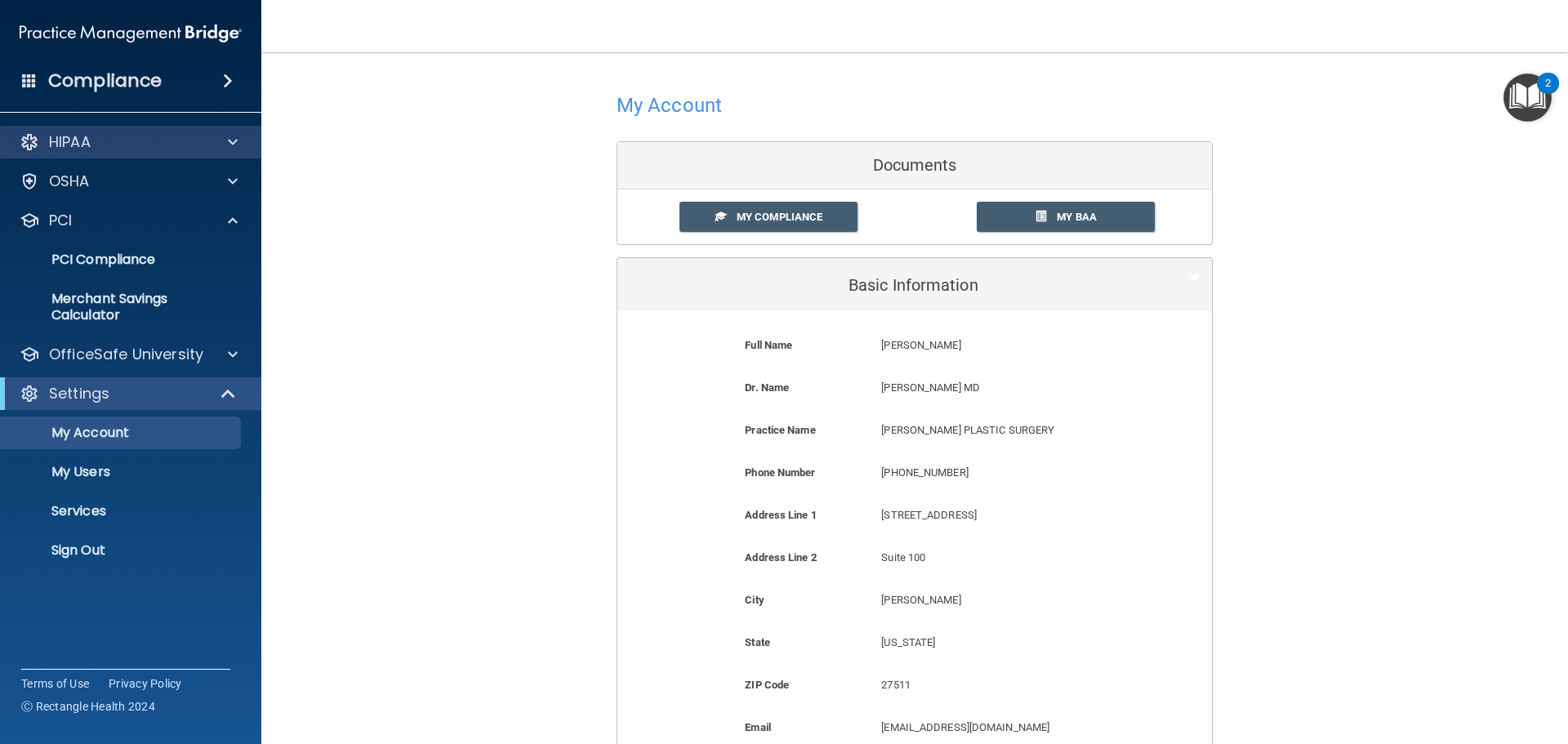
click at [208, 127] on div "HIPAA" at bounding box center [131, 142] width 262 height 32
